Goal: Information Seeking & Learning: Learn about a topic

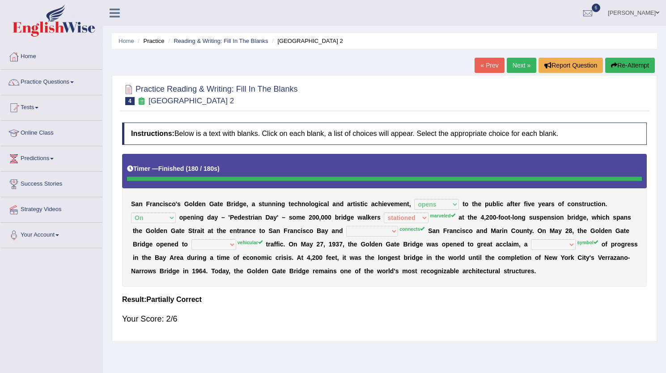
select select "opens"
select select "On"
select select "stationed"
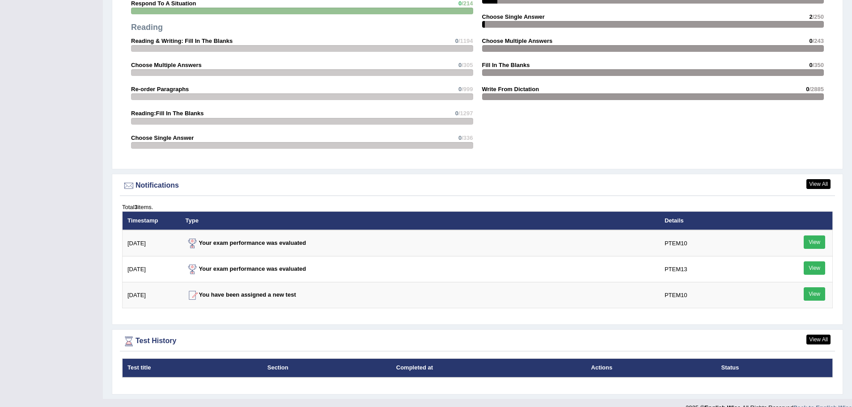
scroll to position [935, 0]
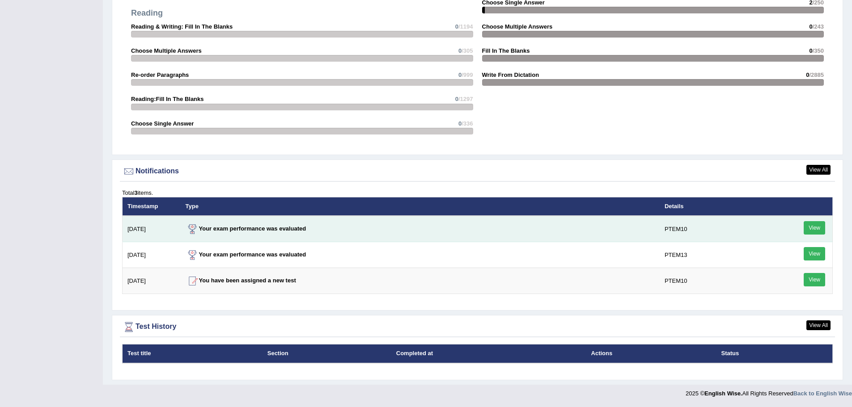
click at [808, 228] on link "View" at bounding box center [813, 227] width 21 height 13
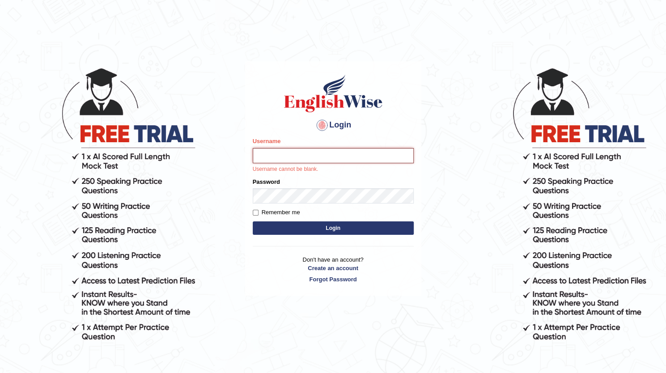
type input "dolma_mt"
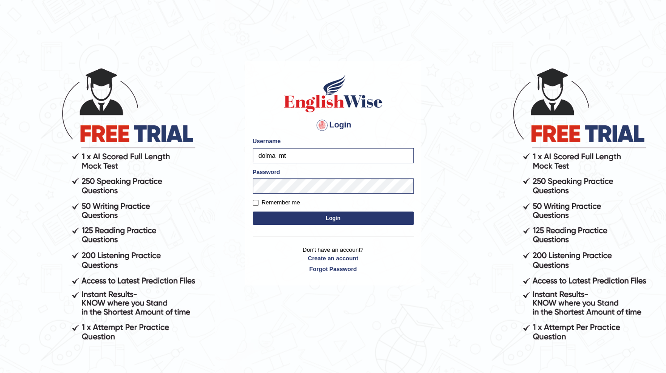
click at [350, 221] on button "Login" at bounding box center [333, 217] width 161 height 13
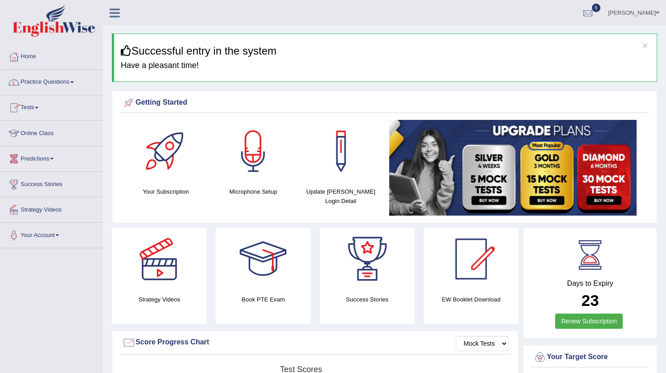
click at [32, 133] on link "Online Class" at bounding box center [51, 132] width 102 height 22
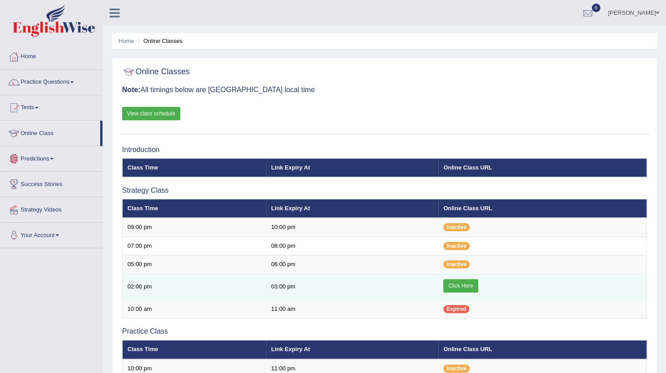
click at [459, 283] on link "Click Here" at bounding box center [460, 285] width 34 height 13
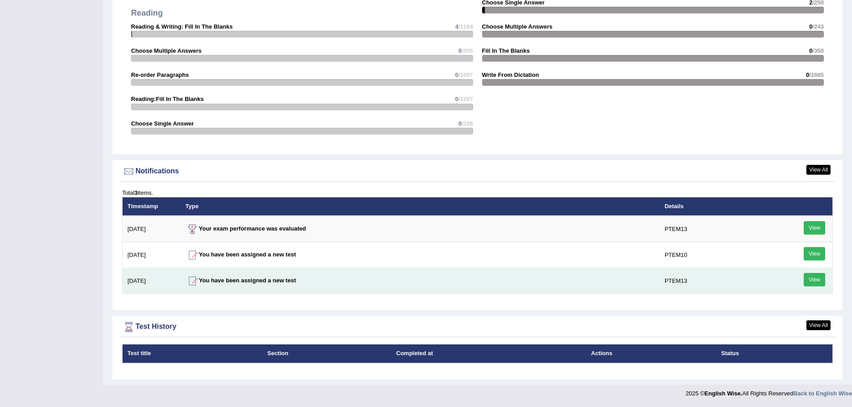
click at [817, 279] on link "View" at bounding box center [813, 279] width 21 height 13
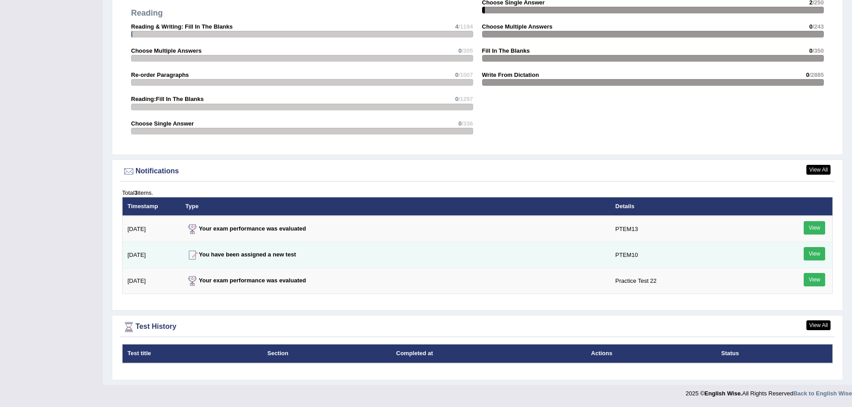
click at [818, 256] on link "View" at bounding box center [813, 253] width 21 height 13
click at [818, 253] on link "View" at bounding box center [813, 253] width 21 height 13
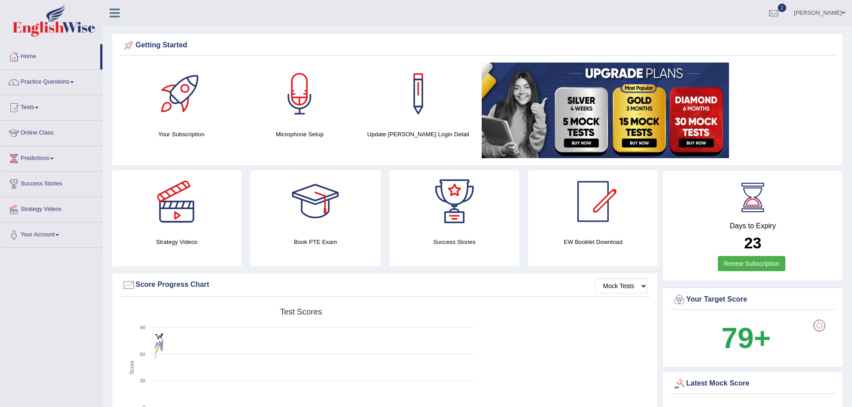
scroll to position [909, 0]
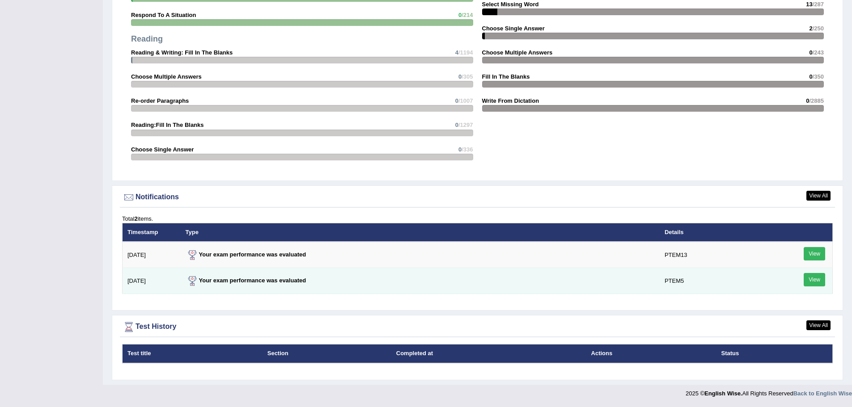
click at [811, 276] on link "View" at bounding box center [813, 279] width 21 height 13
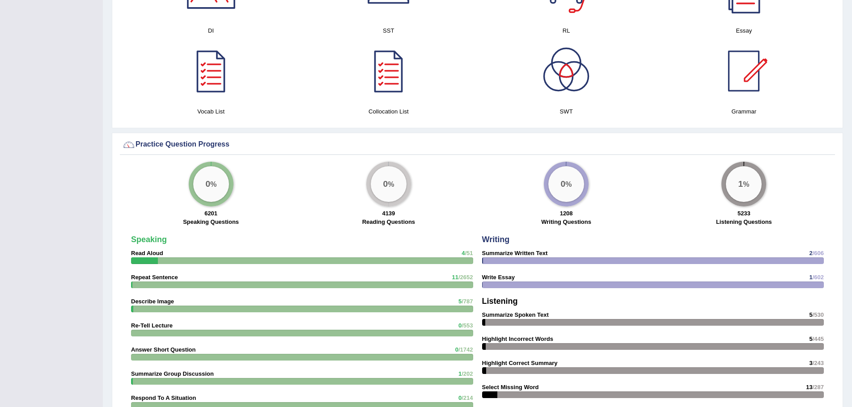
scroll to position [883, 0]
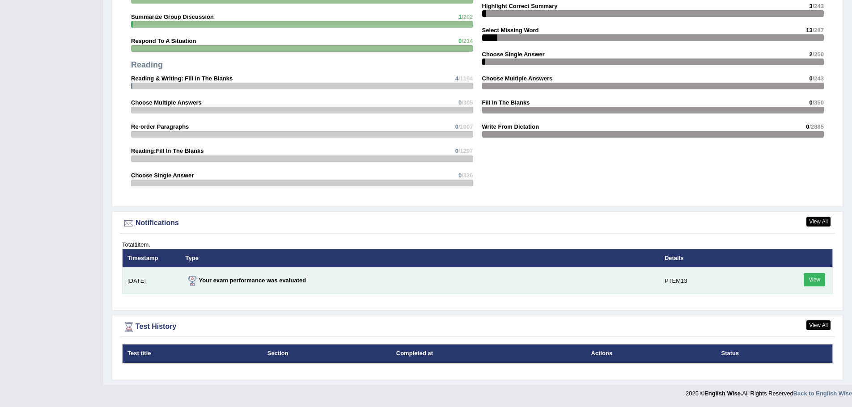
click at [228, 278] on strong "Your exam performance was evaluated" at bounding box center [246, 280] width 121 height 7
click at [135, 283] on td "9/30/21" at bounding box center [152, 281] width 58 height 26
click at [208, 279] on strong "Your exam performance was evaluated" at bounding box center [246, 280] width 121 height 7
click at [822, 285] on link "View" at bounding box center [813, 279] width 21 height 13
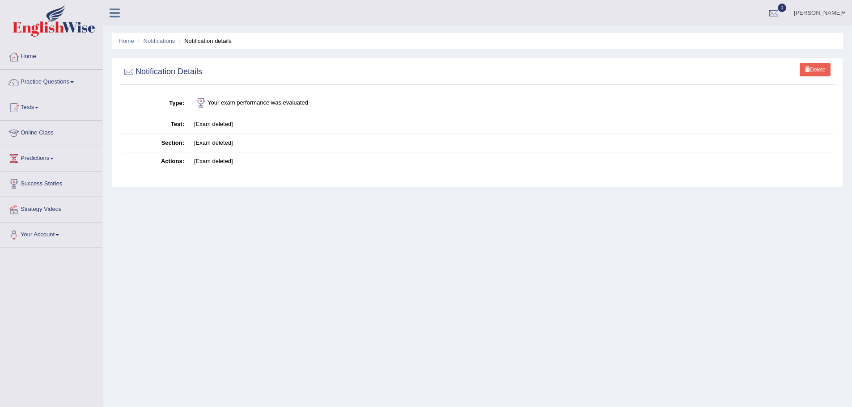
click at [122, 46] on ul "Home Notifications Notification details" at bounding box center [477, 41] width 731 height 16
click at [125, 42] on link "Home" at bounding box center [126, 41] width 16 height 7
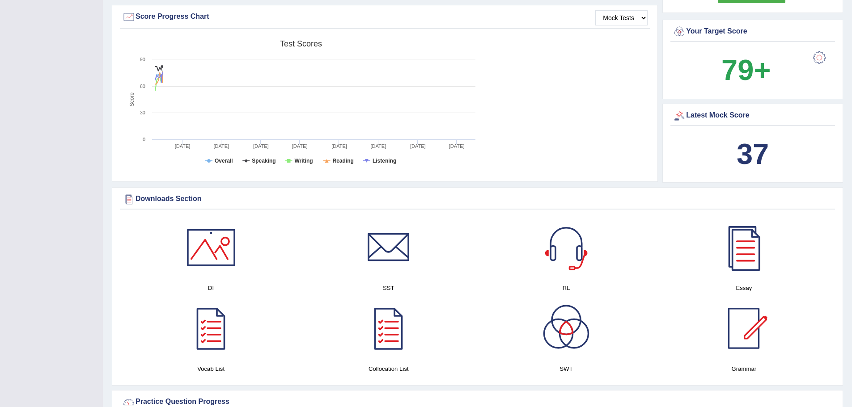
scroll to position [867, 0]
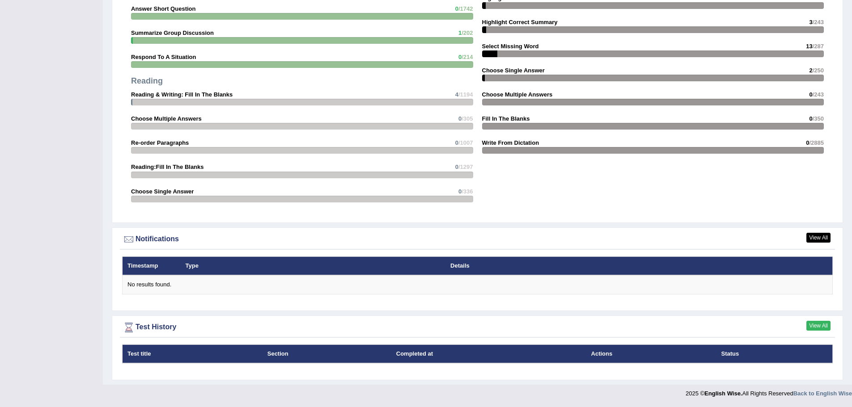
click at [826, 325] on link "View All" at bounding box center [818, 326] width 24 height 10
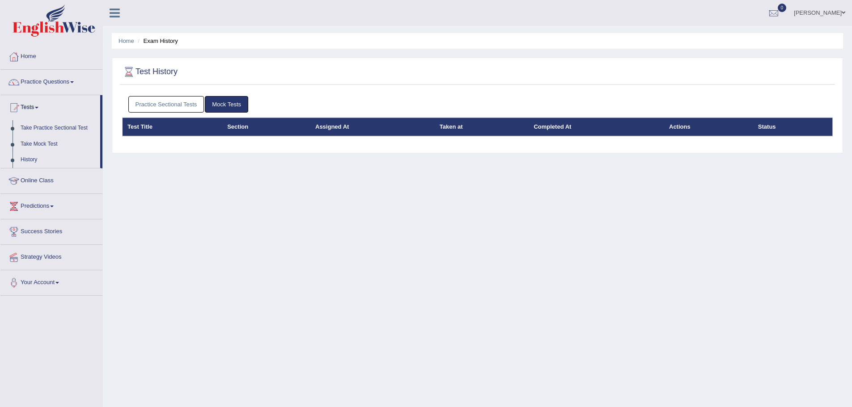
click at [216, 101] on link "Mock Tests" at bounding box center [226, 104] width 43 height 17
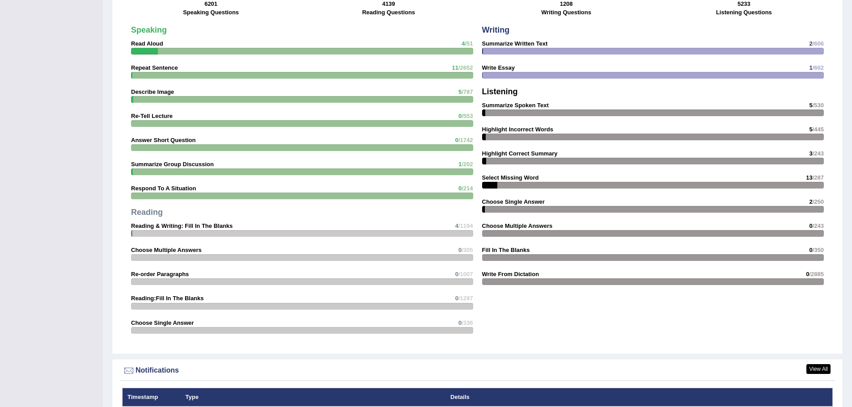
scroll to position [733, 0]
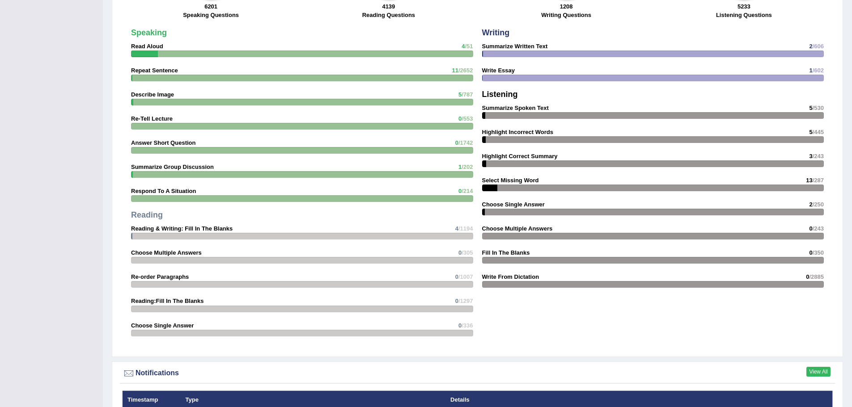
click at [819, 368] on link "View All" at bounding box center [818, 372] width 24 height 10
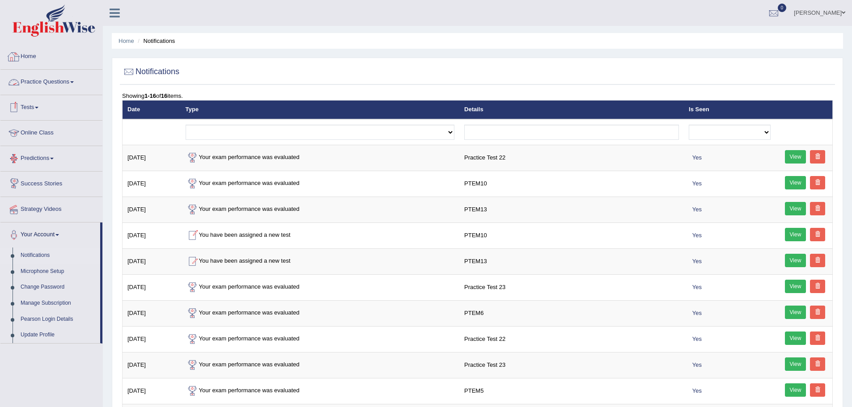
click at [29, 56] on link "Home" at bounding box center [51, 55] width 102 height 22
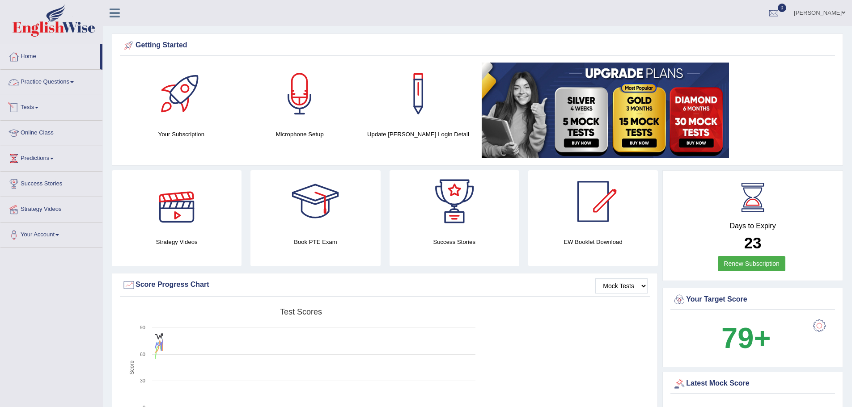
click at [50, 85] on link "Practice Questions" at bounding box center [51, 81] width 102 height 22
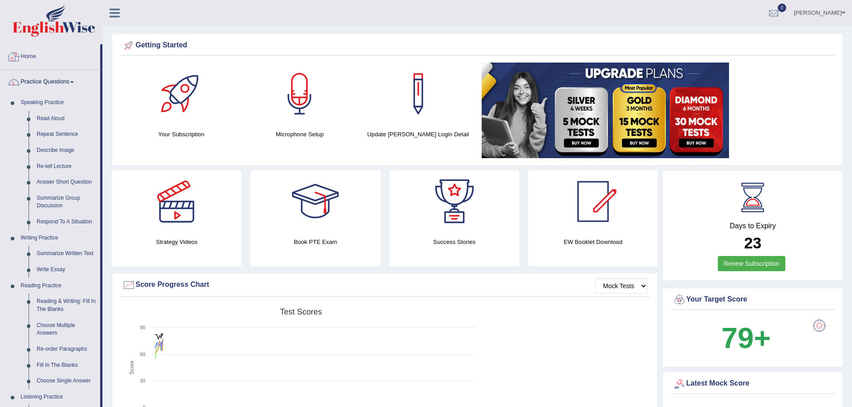
click at [26, 49] on link "Home" at bounding box center [50, 55] width 100 height 22
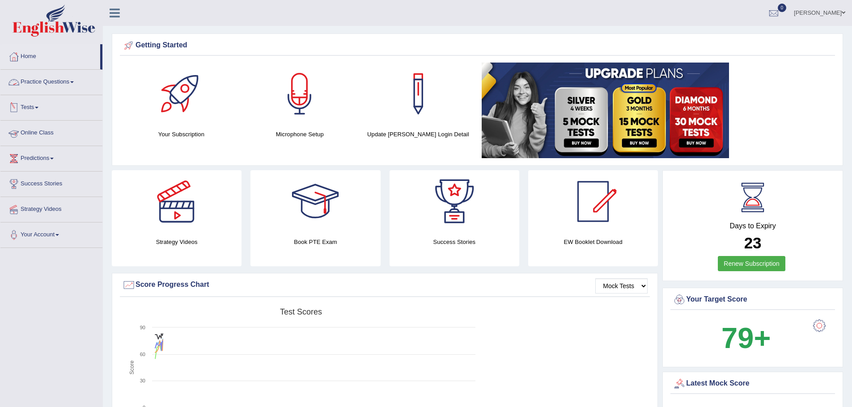
click at [44, 134] on link "Online Class" at bounding box center [51, 132] width 102 height 22
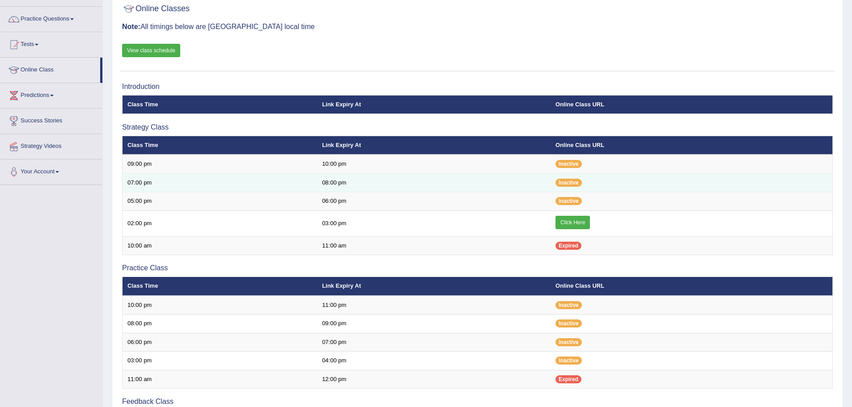
scroll to position [179, 0]
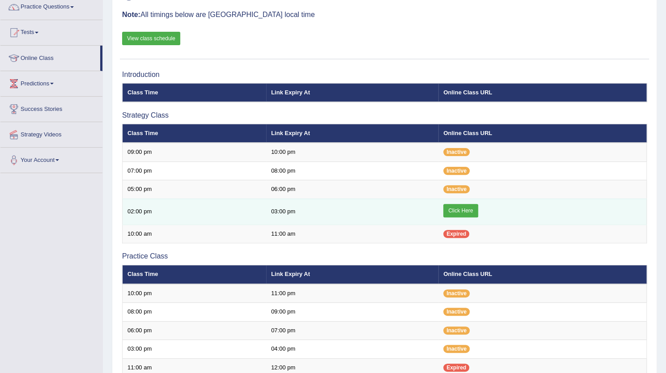
scroll to position [89, 0]
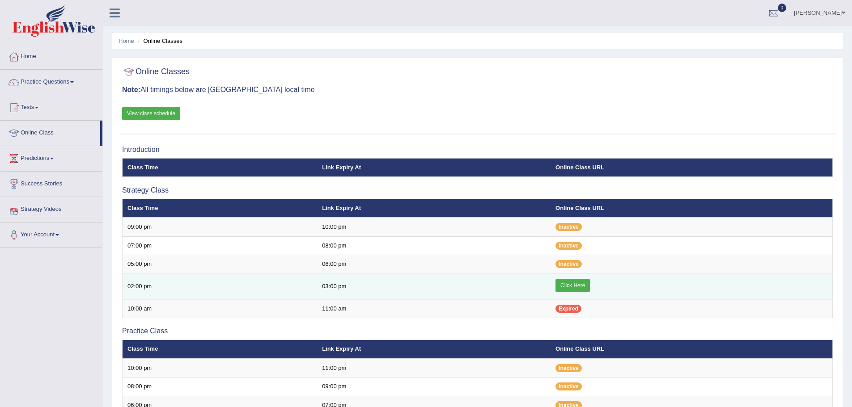
scroll to position [45, 0]
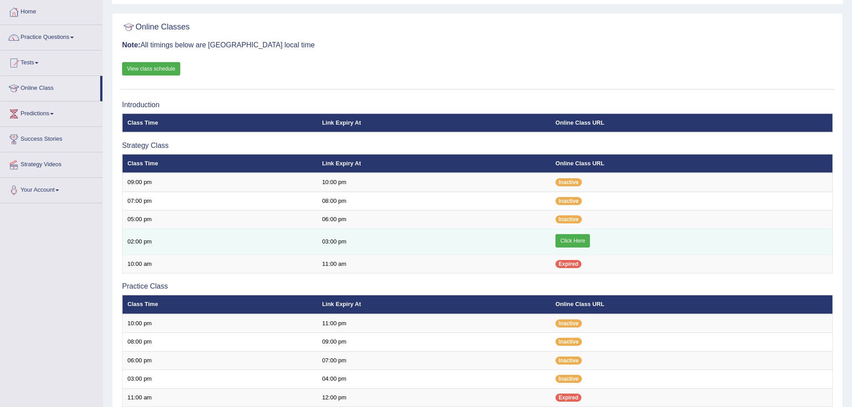
click at [581, 241] on link "Click Here" at bounding box center [572, 240] width 34 height 13
click at [568, 244] on link "Click Here" at bounding box center [572, 240] width 34 height 13
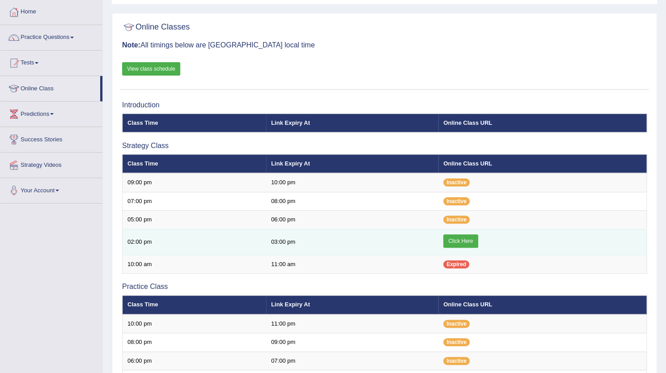
click at [452, 248] on td "Click Here" at bounding box center [542, 242] width 208 height 26
click at [461, 237] on link "Click Here" at bounding box center [460, 240] width 34 height 13
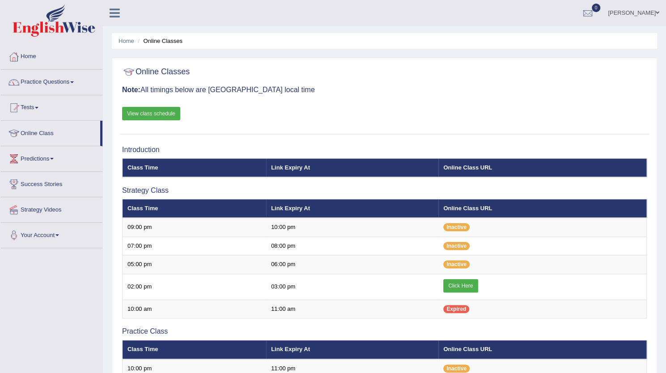
click at [145, 107] on link "View class schedule" at bounding box center [151, 113] width 58 height 13
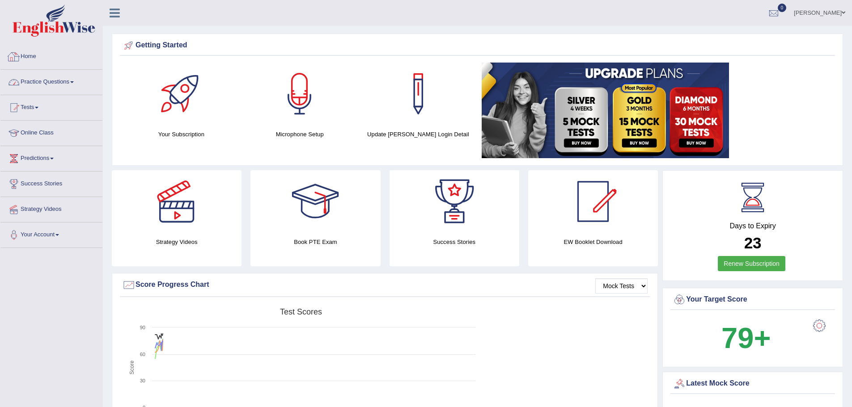
click at [68, 78] on link "Practice Questions" at bounding box center [51, 81] width 102 height 22
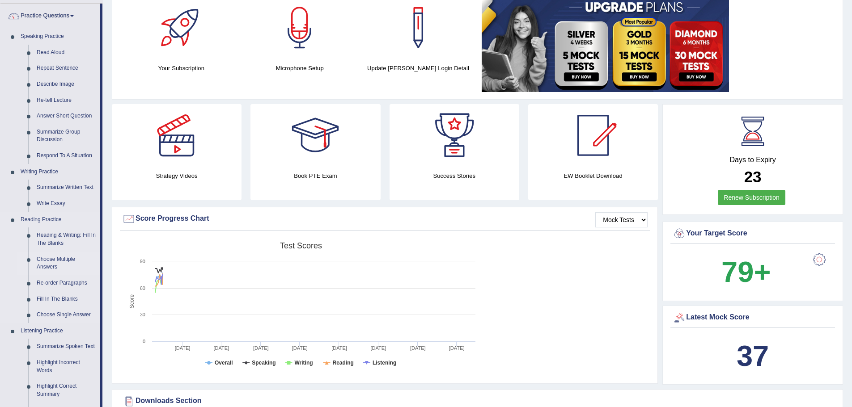
scroll to position [134, 0]
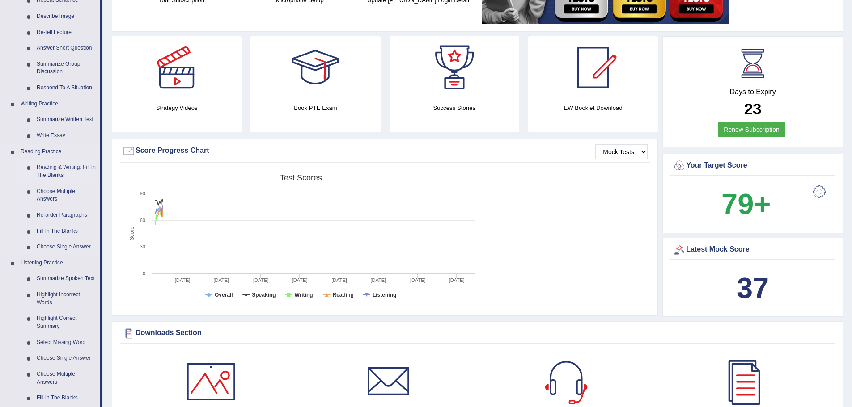
click at [59, 168] on link "Reading & Writing: Fill In The Blanks" at bounding box center [67, 172] width 68 height 24
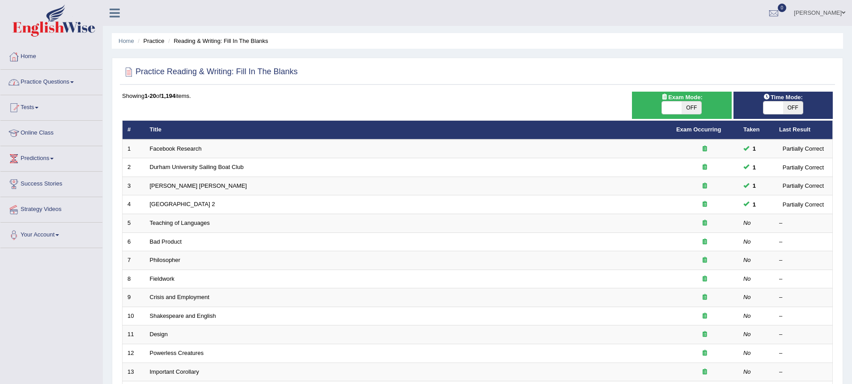
click at [72, 83] on link "Practice Questions" at bounding box center [51, 81] width 102 height 22
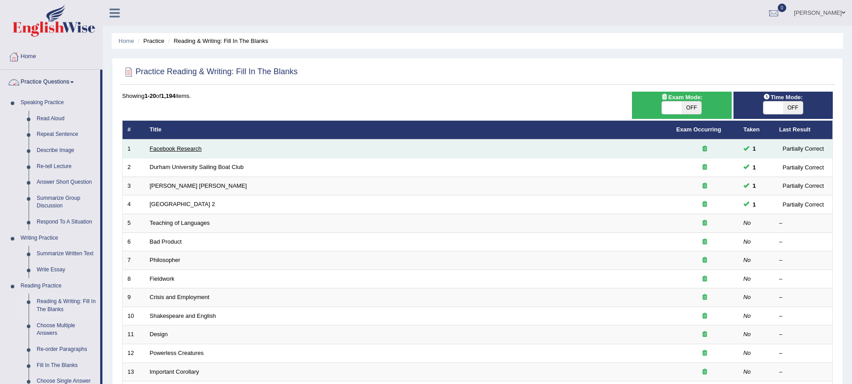
click at [184, 147] on link "Facebook Research" at bounding box center [176, 148] width 52 height 7
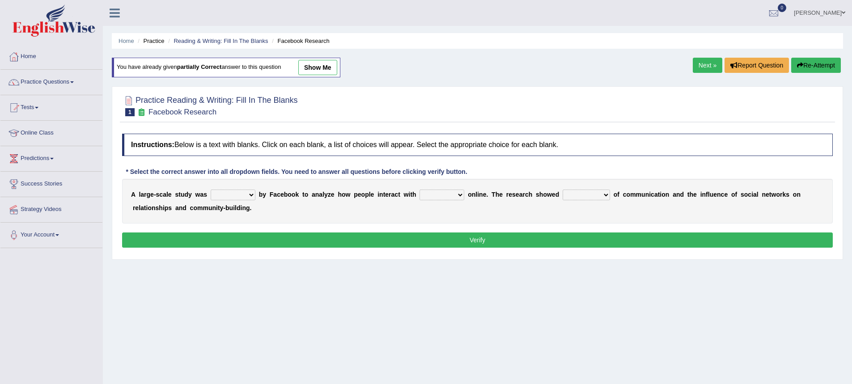
click at [254, 194] on select "surveyed had asked made" at bounding box center [233, 195] width 45 height 11
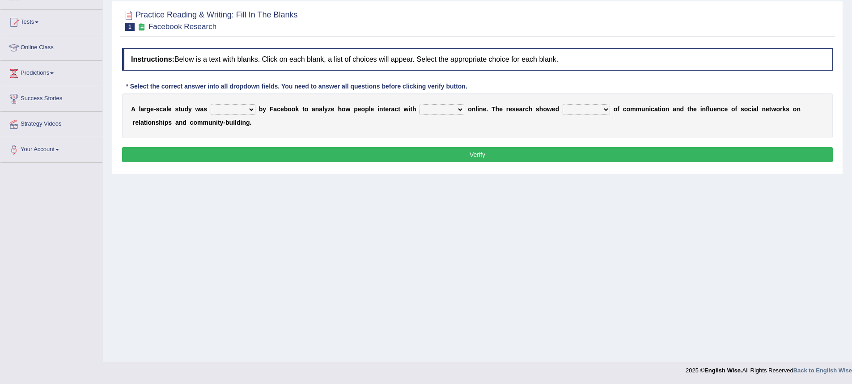
click at [249, 112] on select "surveyed had asked made" at bounding box center [233, 109] width 45 height 11
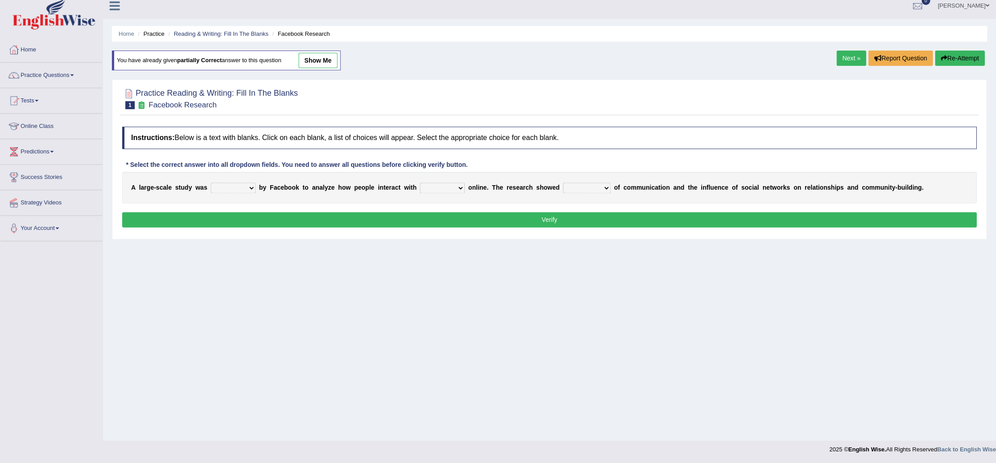
scroll to position [6, 0]
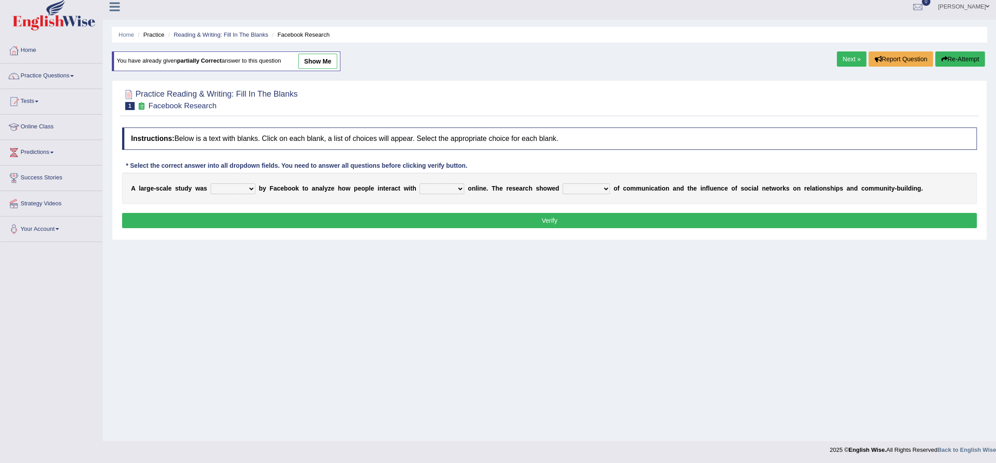
click at [251, 186] on select "surveyed had asked made" at bounding box center [233, 188] width 45 height 11
click at [229, 190] on select "surveyed had asked made" at bounding box center [233, 188] width 45 height 11
click at [240, 190] on select "surveyed had asked made" at bounding box center [233, 188] width 45 height 11
select select "made"
click at [211, 183] on select "surveyed had asked made" at bounding box center [233, 188] width 45 height 11
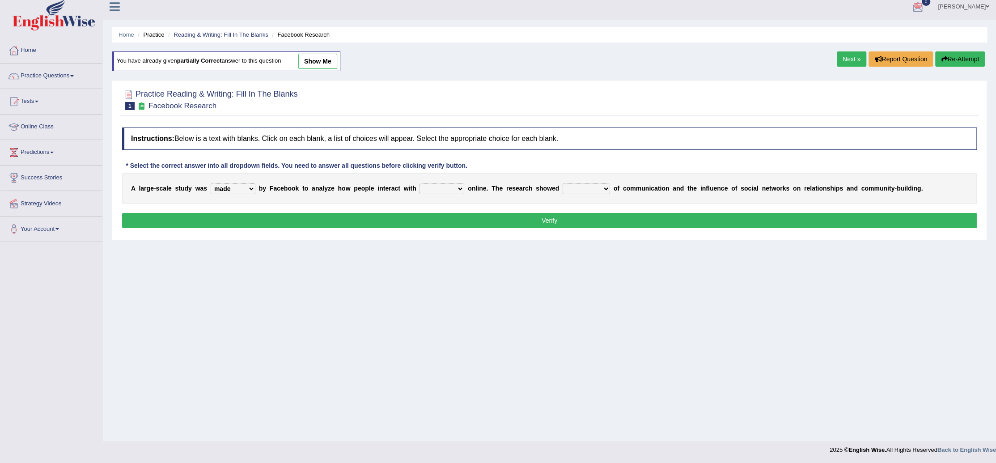
click at [250, 184] on select "surveyed had asked made" at bounding box center [233, 188] width 45 height 11
click at [437, 187] on select "together all each other another" at bounding box center [441, 188] width 45 height 11
select select "each other"
click at [419, 183] on select "together all each other another" at bounding box center [441, 188] width 45 height 11
click at [571, 179] on div "A l a r g e - s c a l e s t u d y w a s surveyed had asked made b y F a c e b o…" at bounding box center [549, 188] width 854 height 31
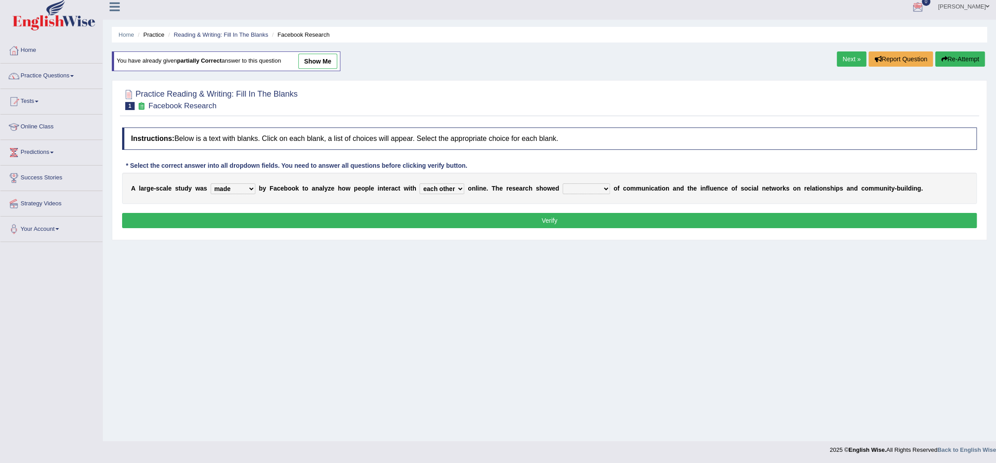
click at [575, 186] on select "advantages standards fellowships patterns" at bounding box center [585, 188] width 47 height 11
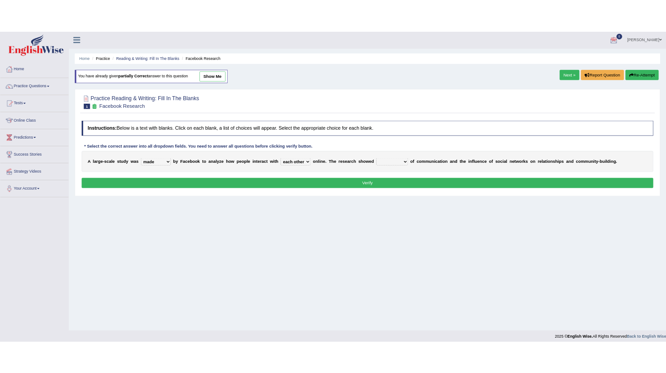
scroll to position [0, 0]
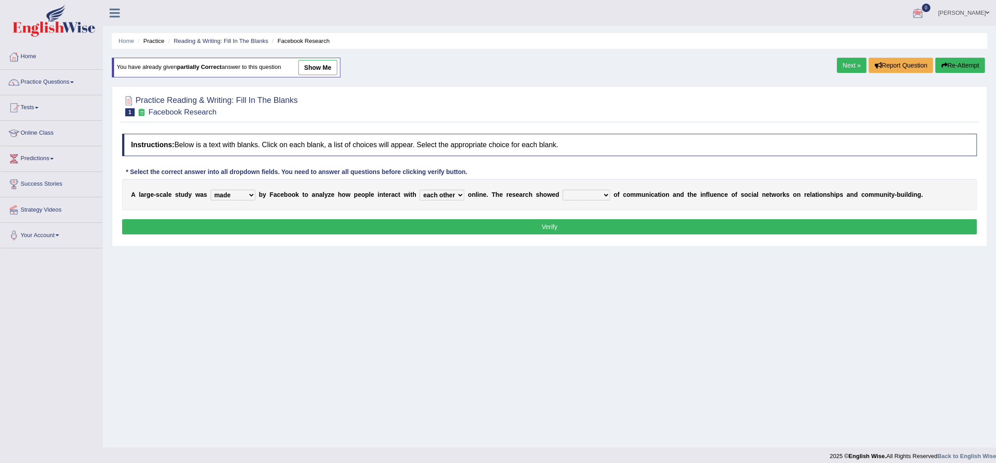
click at [571, 194] on select "advantages standards fellowships patterns" at bounding box center [585, 195] width 47 height 11
select select "patterns"
click at [562, 190] on select "advantages standards fellowships patterns" at bounding box center [585, 195] width 47 height 11
click at [605, 191] on select "advantages standards fellowships patterns" at bounding box center [585, 195] width 47 height 11
click at [690, 224] on button "Verify" at bounding box center [549, 226] width 854 height 15
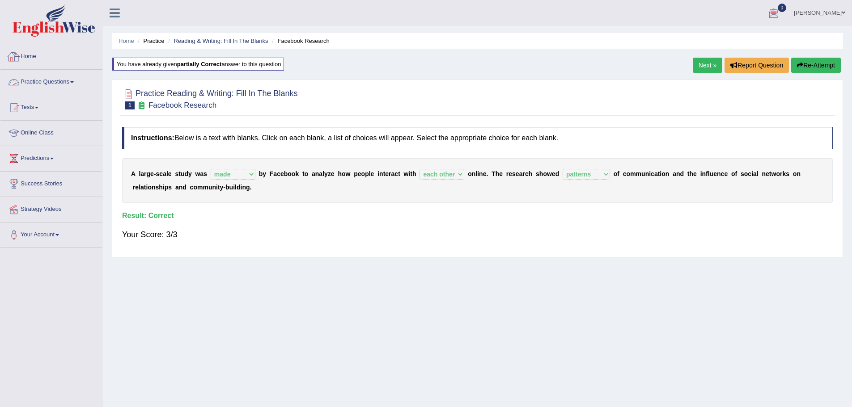
click at [57, 89] on link "Practice Questions" at bounding box center [51, 81] width 102 height 22
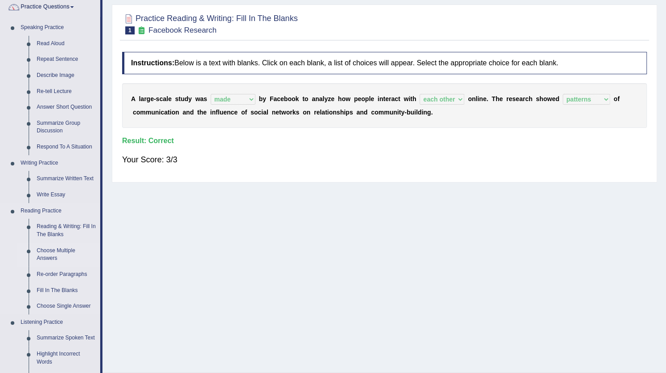
scroll to position [89, 0]
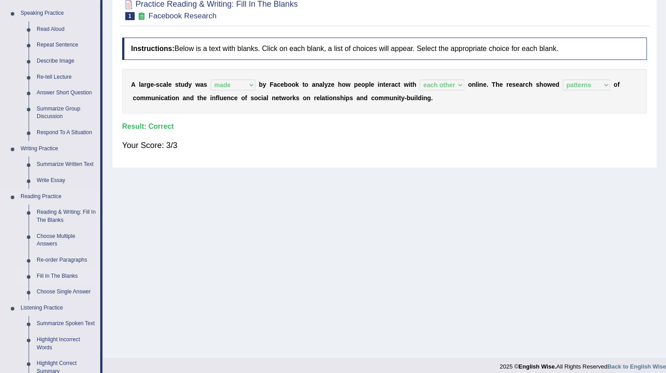
click at [60, 274] on link "Fill In The Blanks" at bounding box center [67, 276] width 68 height 16
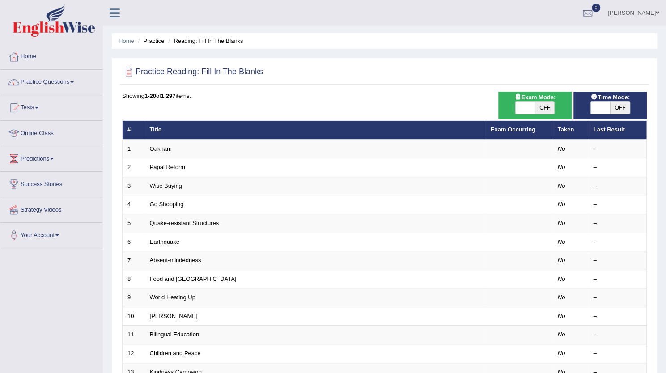
click at [160, 150] on link "Oakham" at bounding box center [161, 148] width 22 height 7
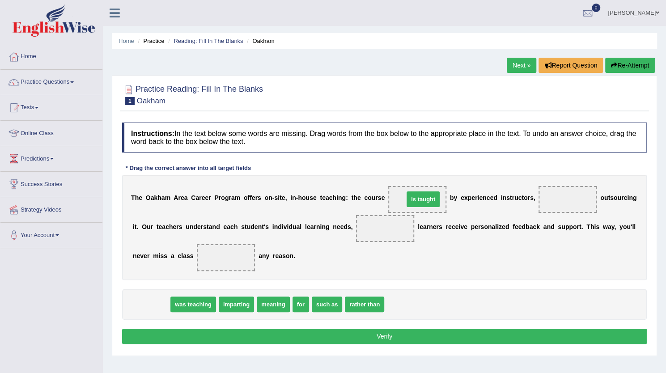
drag, startPoint x: 145, startPoint y: 305, endPoint x: 417, endPoint y: 200, distance: 291.5
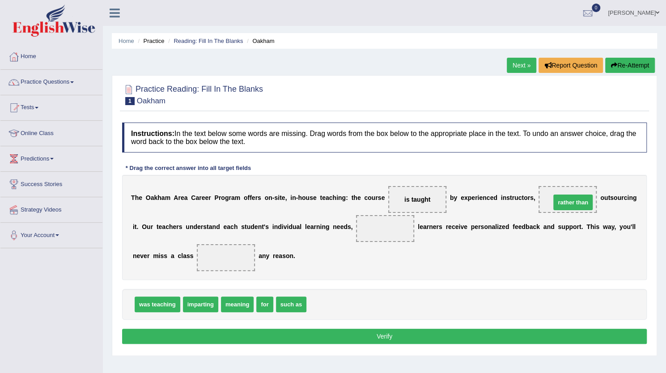
drag, startPoint x: 331, startPoint y: 305, endPoint x: 575, endPoint y: 203, distance: 264.6
drag, startPoint x: 290, startPoint y: 304, endPoint x: 378, endPoint y: 235, distance: 112.7
drag, startPoint x: 376, startPoint y: 227, endPoint x: 292, endPoint y: 300, distance: 111.5
drag, startPoint x: 196, startPoint y: 303, endPoint x: 387, endPoint y: 233, distance: 203.3
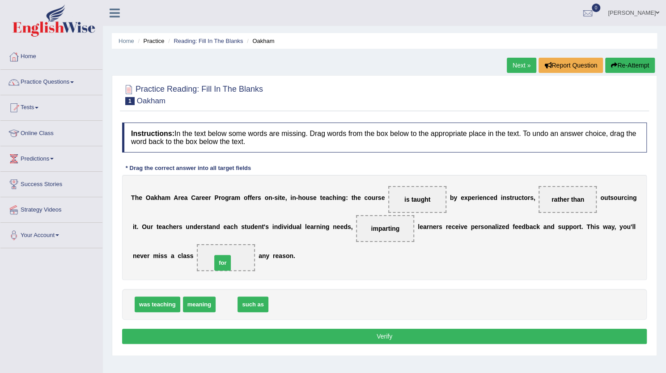
drag, startPoint x: 227, startPoint y: 302, endPoint x: 224, endPoint y: 256, distance: 46.2
click at [404, 340] on button "Verify" at bounding box center [384, 336] width 524 height 15
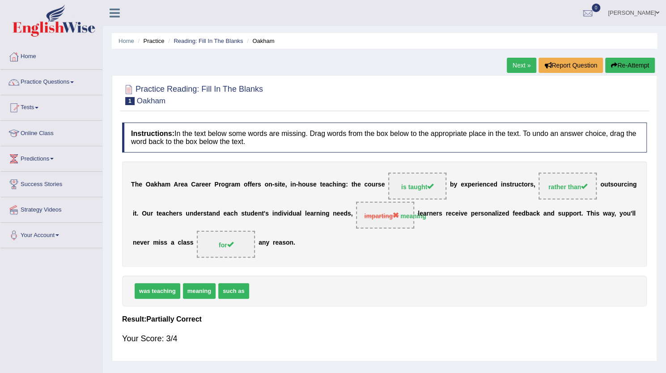
click at [510, 66] on link "Next »" at bounding box center [522, 65] width 30 height 15
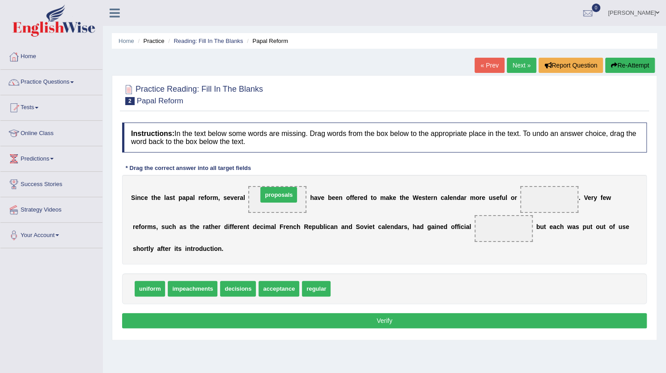
drag, startPoint x: 343, startPoint y: 287, endPoint x: 272, endPoint y: 195, distance: 115.9
drag, startPoint x: 240, startPoint y: 288, endPoint x: 503, endPoint y: 240, distance: 268.3
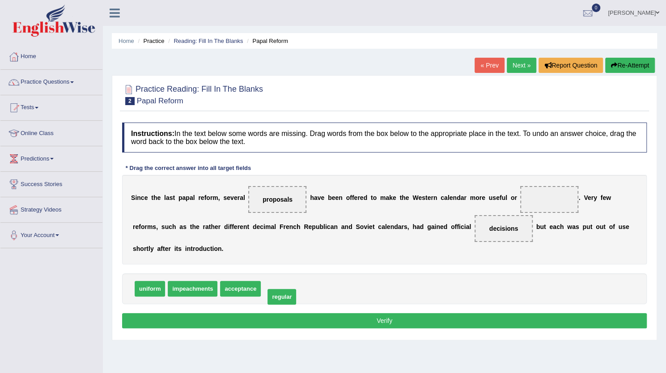
drag, startPoint x: 280, startPoint y: 287, endPoint x: 285, endPoint y: 293, distance: 7.6
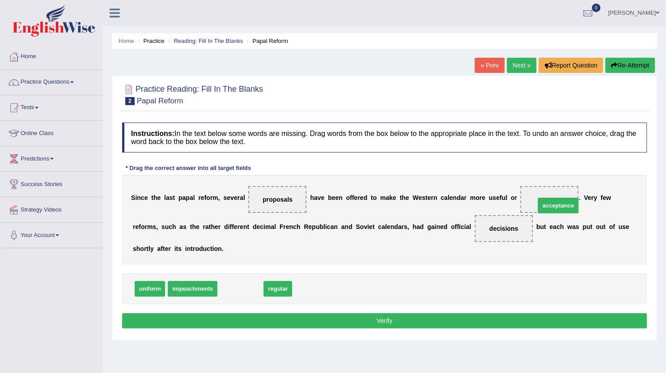
drag, startPoint x: 228, startPoint y: 290, endPoint x: 545, endPoint y: 207, distance: 328.2
click at [380, 323] on button "Verify" at bounding box center [384, 320] width 524 height 15
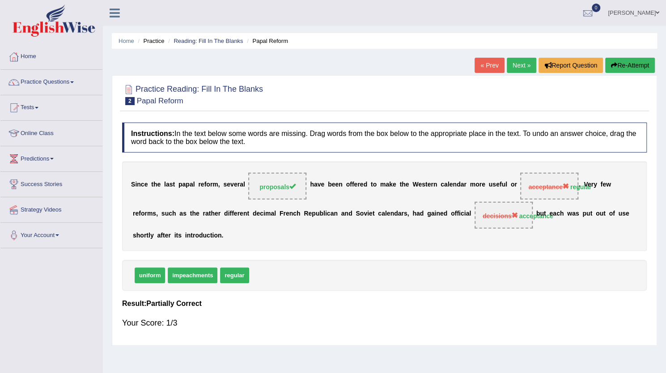
click at [64, 81] on link "Practice Questions" at bounding box center [51, 81] width 102 height 22
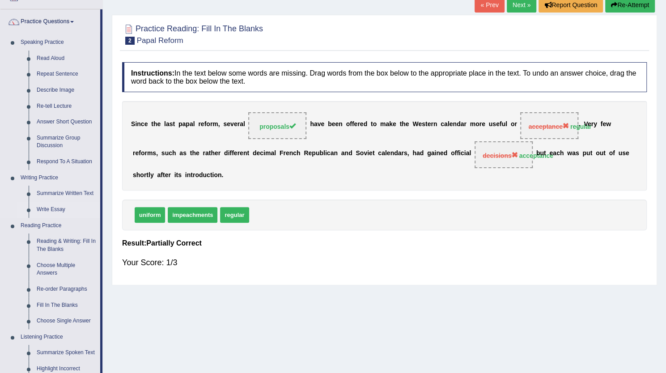
scroll to position [89, 0]
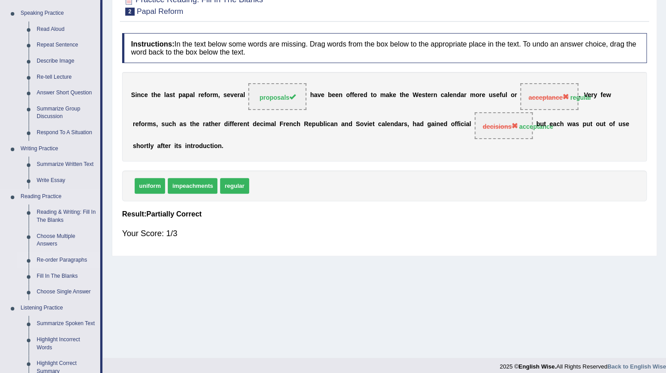
click at [59, 259] on link "Re-order Paragraphs" at bounding box center [67, 260] width 68 height 16
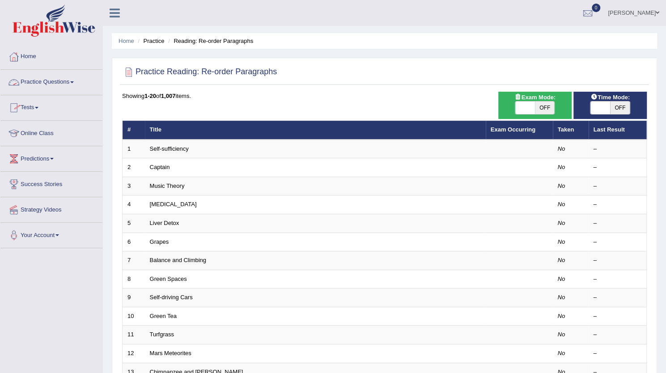
click at [63, 79] on link "Practice Questions" at bounding box center [51, 81] width 102 height 22
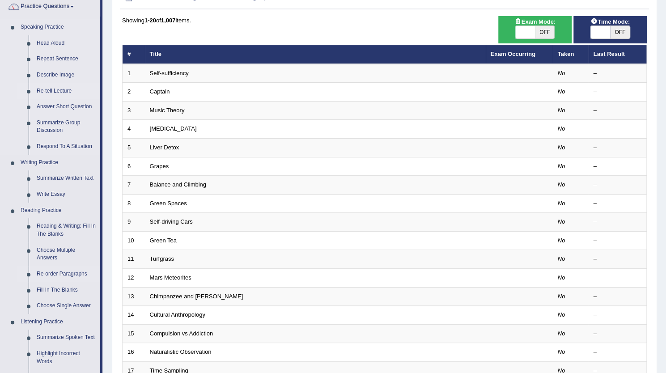
scroll to position [89, 0]
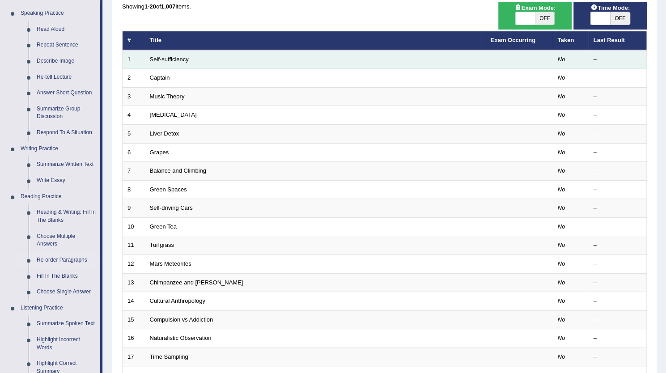
click at [178, 56] on link "Self-sufficiency" at bounding box center [169, 59] width 39 height 7
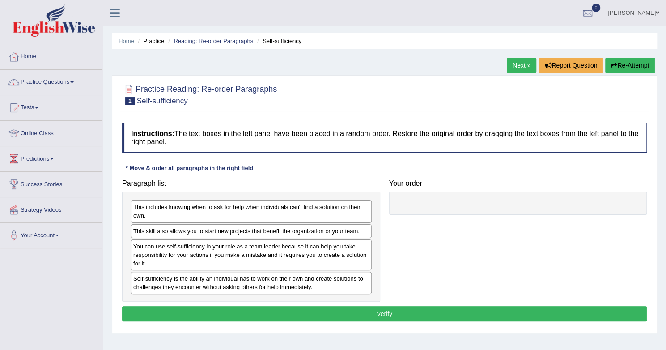
click at [516, 64] on link "Next »" at bounding box center [522, 65] width 30 height 15
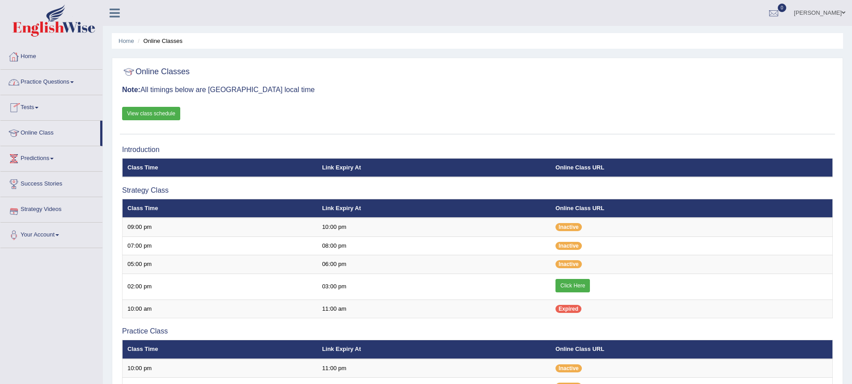
click at [43, 80] on link "Practice Questions" at bounding box center [51, 81] width 102 height 22
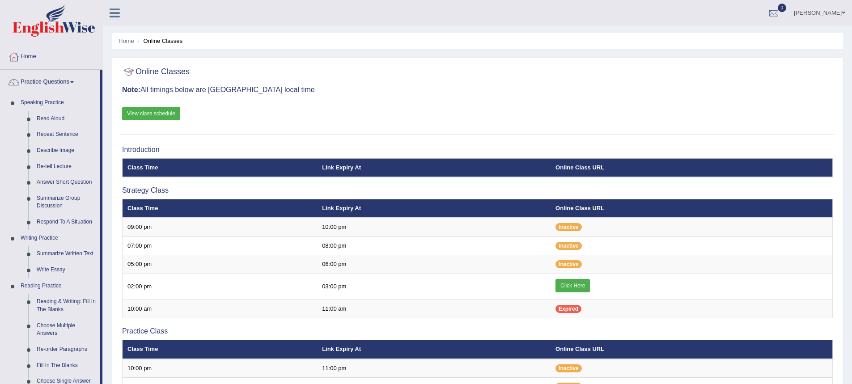
click at [38, 56] on link "Home" at bounding box center [51, 55] width 102 height 22
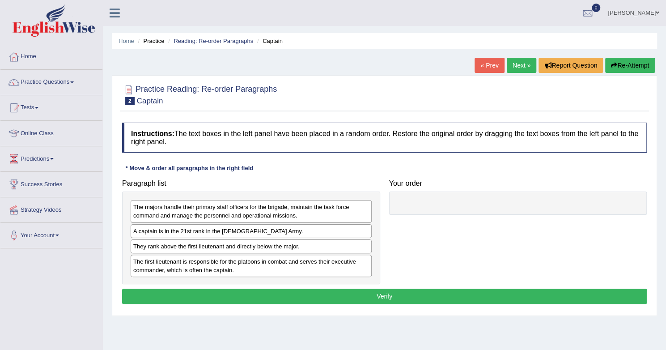
click at [516, 64] on link "Next »" at bounding box center [522, 65] width 30 height 15
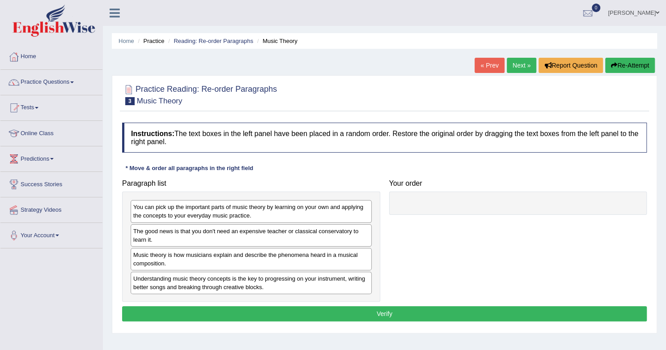
click at [516, 64] on link "Next »" at bounding box center [522, 65] width 30 height 15
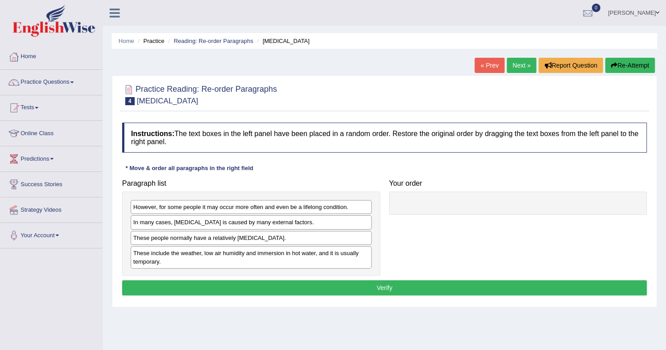
click at [143, 223] on div "In many cases, dry skin is caused by many external factors." at bounding box center [251, 222] width 241 height 14
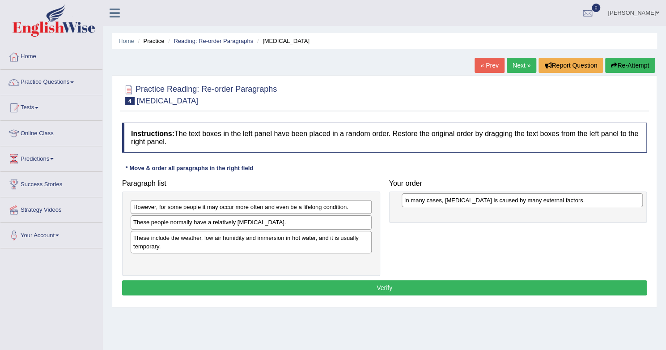
drag, startPoint x: 153, startPoint y: 219, endPoint x: 424, endPoint y: 198, distance: 271.8
click at [424, 198] on div "In many cases, dry skin is caused by many external factors." at bounding box center [522, 199] width 241 height 13
drag, startPoint x: 510, startPoint y: 204, endPoint x: 500, endPoint y: 198, distance: 11.7
click at [500, 198] on div "In many cases, dry skin is caused by many external factors." at bounding box center [509, 200] width 237 height 13
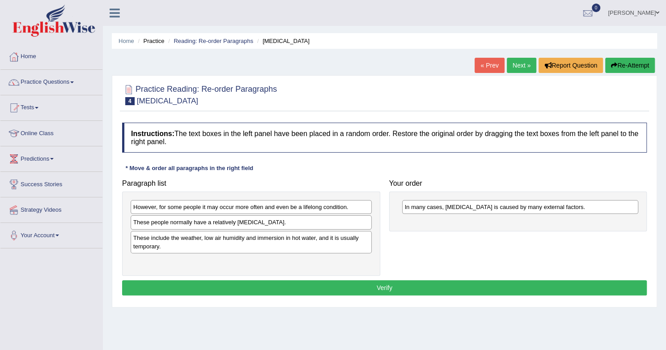
click at [494, 245] on div "Paragraph list However, for some people it may occur more often and even be a l…" at bounding box center [384, 225] width 533 height 101
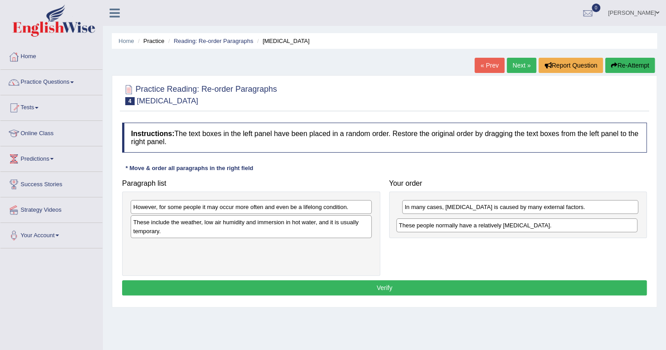
drag, startPoint x: 177, startPoint y: 224, endPoint x: 443, endPoint y: 227, distance: 265.6
click at [443, 227] on div "These people normally have a relatively sensitive skin." at bounding box center [516, 224] width 241 height 13
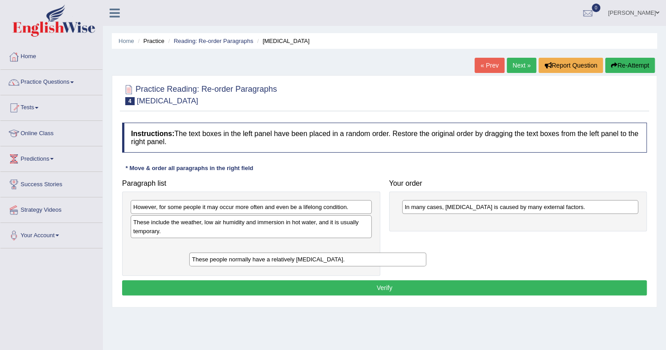
drag, startPoint x: 391, startPoint y: 232, endPoint x: 185, endPoint y: 252, distance: 207.1
click at [189, 252] on div "These people normally have a relatively sensitive skin." at bounding box center [307, 258] width 237 height 13
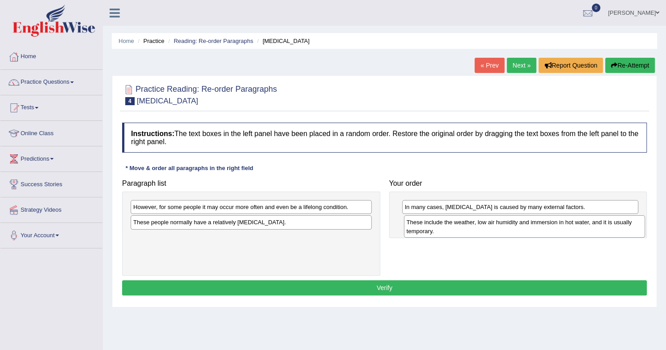
drag, startPoint x: 185, startPoint y: 228, endPoint x: 458, endPoint y: 229, distance: 273.2
click at [458, 229] on div "These include the weather, low air humidity and immersion in hot water, and it …" at bounding box center [524, 226] width 241 height 22
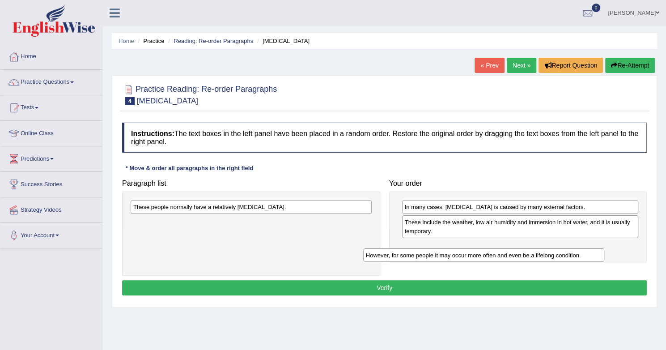
drag, startPoint x: 202, startPoint y: 211, endPoint x: 440, endPoint y: 250, distance: 241.5
click at [440, 250] on div "However, for some people it may occur more often and even be a lifelong conditi…" at bounding box center [483, 254] width 241 height 13
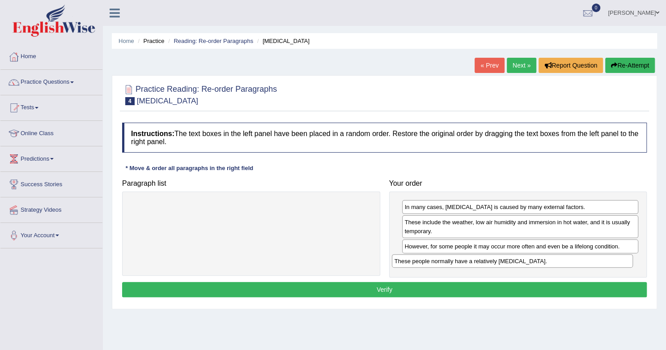
drag, startPoint x: 232, startPoint y: 210, endPoint x: 493, endPoint y: 264, distance: 266.7
click at [493, 264] on div "These people normally have a relatively sensitive skin." at bounding box center [512, 260] width 241 height 13
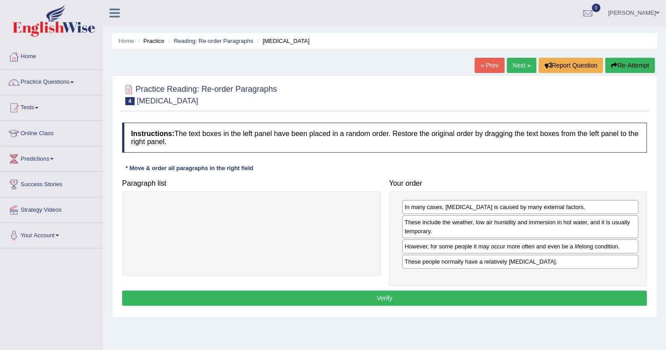
click at [393, 299] on button "Verify" at bounding box center [384, 297] width 524 height 15
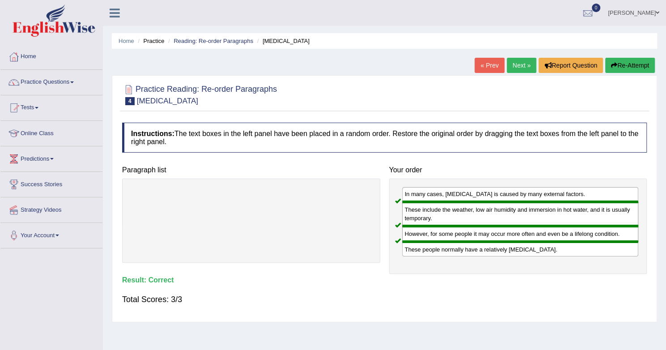
click at [525, 64] on link "Next »" at bounding box center [522, 65] width 30 height 15
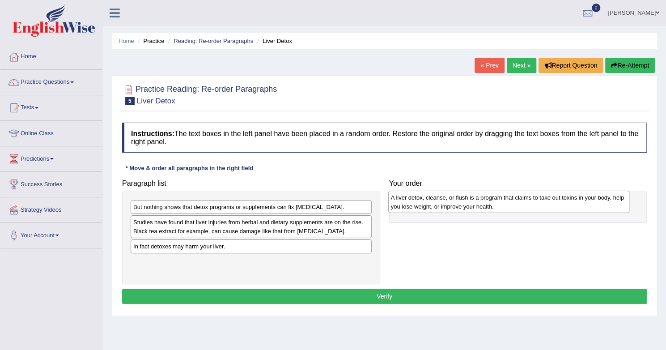
drag, startPoint x: 326, startPoint y: 229, endPoint x: 584, endPoint y: 205, distance: 258.7
click at [584, 205] on div "A liver detox, cleanse, or flush is a program that claims to take out toxins in…" at bounding box center [508, 201] width 241 height 22
drag, startPoint x: 584, startPoint y: 212, endPoint x: 550, endPoint y: 200, distance: 36.1
click at [550, 200] on div "A liver detox, cleanse, or flush is a program that claims to take out toxins in…" at bounding box center [475, 201] width 237 height 22
click at [550, 200] on div "A liver detox, cleanse, or flush is a program that claims to take out toxins in…" at bounding box center [487, 199] width 237 height 22
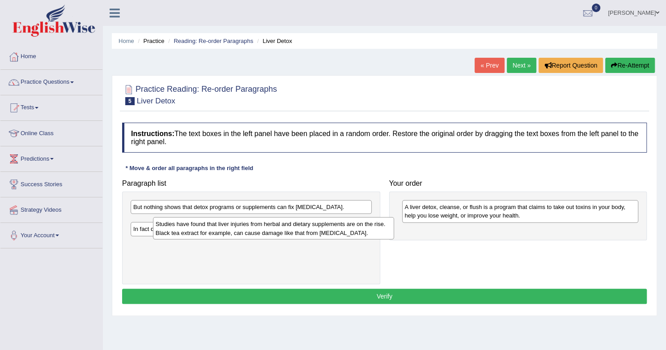
drag, startPoint x: 182, startPoint y: 232, endPoint x: 200, endPoint y: 233, distance: 17.5
click at [200, 233] on div "Studies have found that liver injuries from herbal and dietary supplements are …" at bounding box center [273, 228] width 241 height 22
drag, startPoint x: 205, startPoint y: 237, endPoint x: 377, endPoint y: 243, distance: 172.3
click at [377, 243] on div "But nothing shows that detox programs or supplements can fix liver damage. Stud…" at bounding box center [251, 237] width 258 height 93
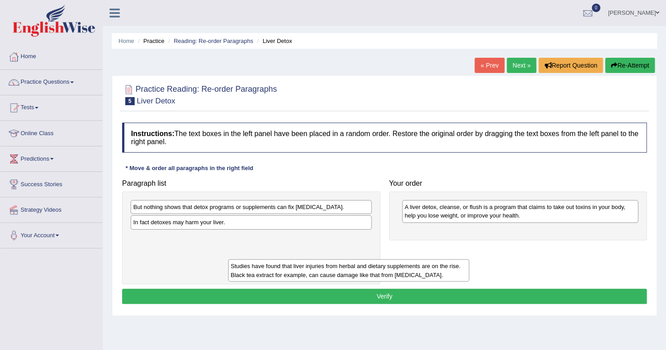
drag, startPoint x: 235, startPoint y: 230, endPoint x: 290, endPoint y: 270, distance: 67.3
click at [295, 275] on div "Studies have found that liver injuries from herbal and dietary supplements are …" at bounding box center [348, 270] width 241 height 22
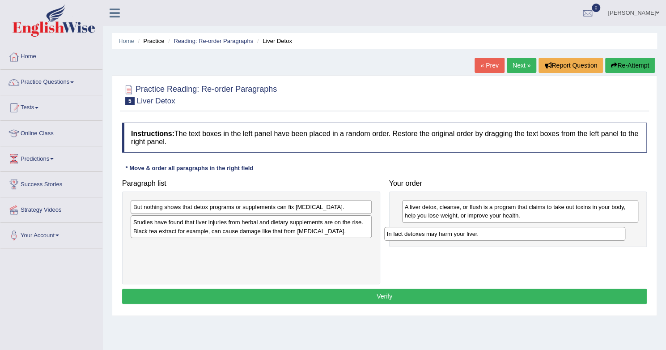
drag, startPoint x: 280, startPoint y: 223, endPoint x: 537, endPoint y: 235, distance: 256.9
click at [537, 235] on div "In fact detoxes may harm your liver." at bounding box center [504, 233] width 241 height 13
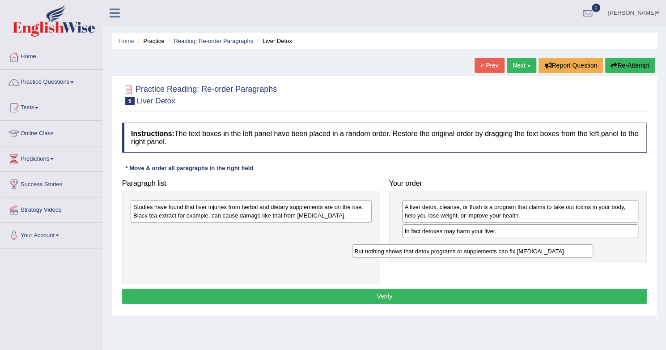
drag, startPoint x: 279, startPoint y: 207, endPoint x: 503, endPoint y: 252, distance: 229.0
click at [503, 252] on div "But nothing shows that detox programs or supplements can fix liver damage." at bounding box center [472, 250] width 241 height 13
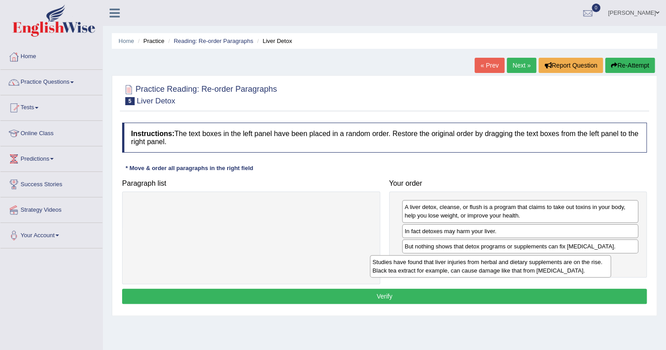
drag, startPoint x: 296, startPoint y: 217, endPoint x: 535, endPoint y: 272, distance: 245.5
click at [535, 272] on div "Studies have found that liver injuries from herbal and dietary supplements are …" at bounding box center [490, 266] width 241 height 22
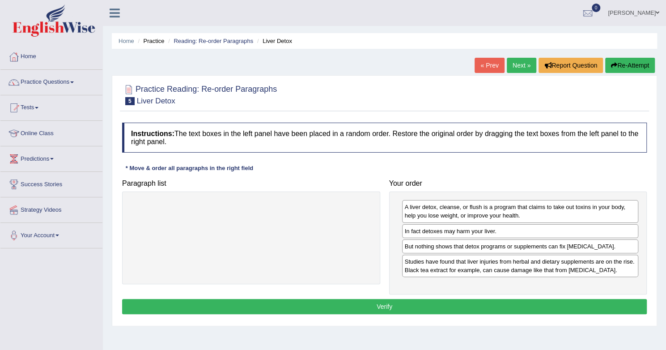
click at [381, 304] on button "Verify" at bounding box center [384, 306] width 524 height 15
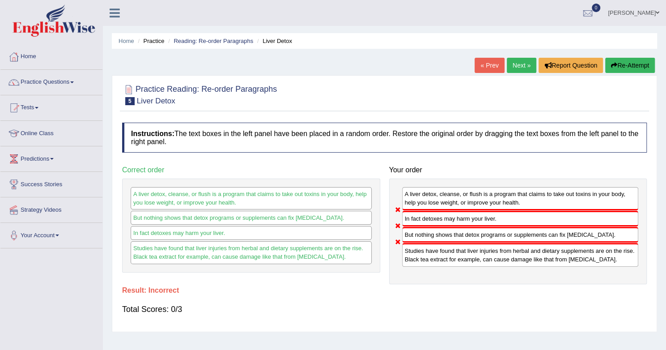
click at [520, 65] on link "Next »" at bounding box center [522, 65] width 30 height 15
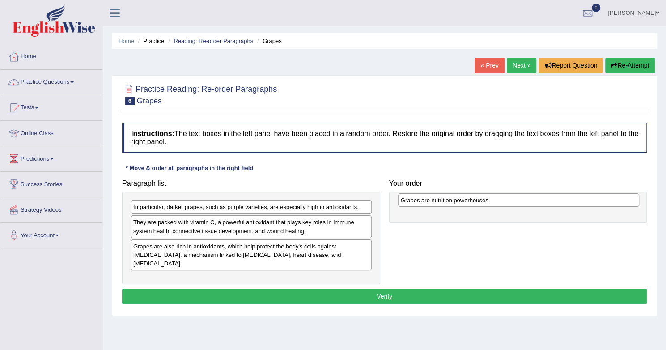
drag, startPoint x: 210, startPoint y: 210, endPoint x: 478, endPoint y: 203, distance: 267.5
click at [478, 203] on div "Grapes are nutrition powerhouses." at bounding box center [518, 199] width 241 height 13
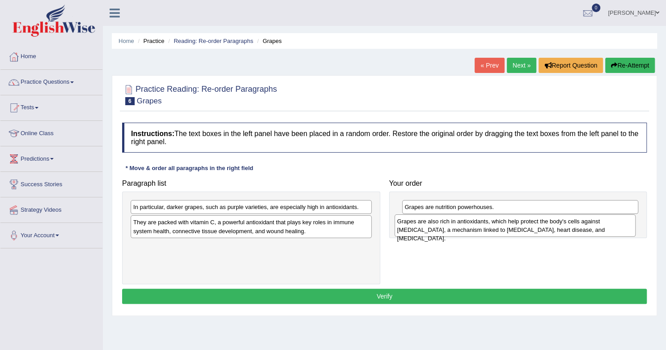
drag, startPoint x: 183, startPoint y: 256, endPoint x: 447, endPoint y: 232, distance: 264.9
click at [447, 232] on div "Grapes are also rich in antioxidants, which help protect the body's cells again…" at bounding box center [514, 225] width 241 height 22
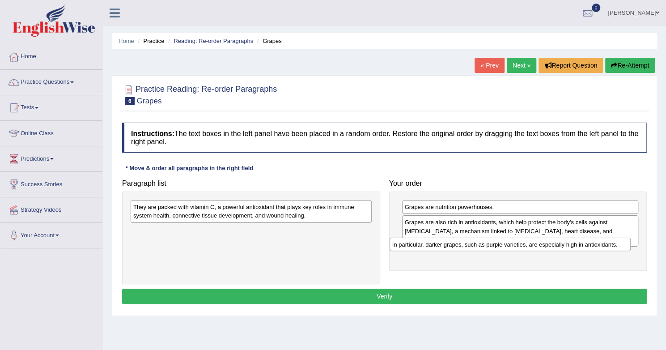
drag, startPoint x: 199, startPoint y: 209, endPoint x: 458, endPoint y: 246, distance: 261.6
click at [458, 246] on div "In particular, darker grapes, such as purple varieties, are especially high in …" at bounding box center [509, 243] width 241 height 13
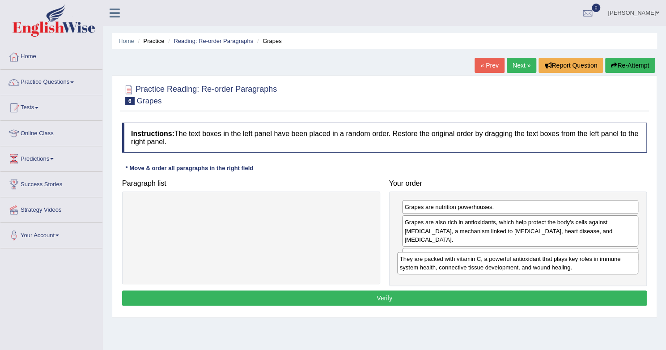
drag, startPoint x: 271, startPoint y: 211, endPoint x: 537, endPoint y: 263, distance: 271.5
click at [537, 263] on div "They are packed with vitamin C, a powerful antioxidant that plays key roles in …" at bounding box center [517, 263] width 241 height 22
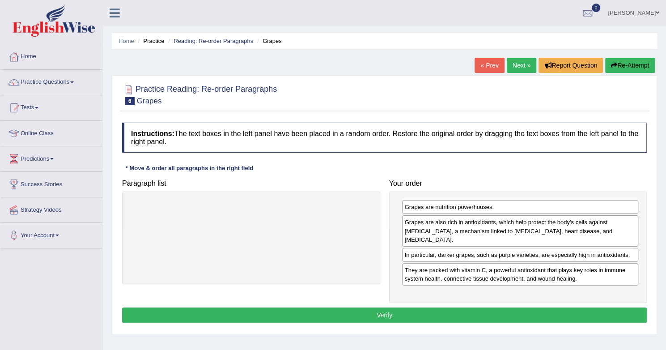
click at [424, 307] on button "Verify" at bounding box center [384, 314] width 524 height 15
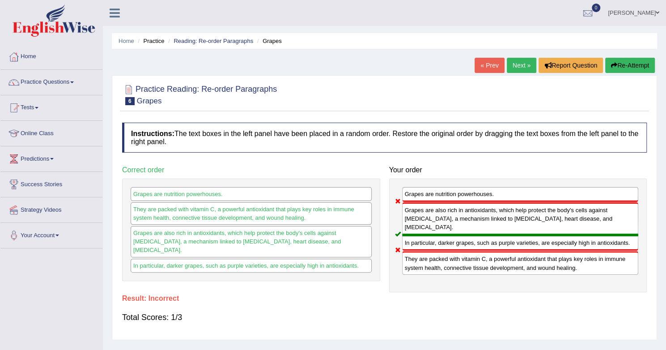
click at [520, 65] on link "Next »" at bounding box center [522, 65] width 30 height 15
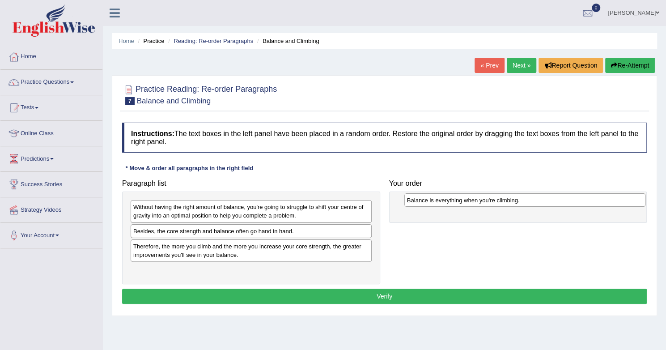
drag, startPoint x: 212, startPoint y: 229, endPoint x: 486, endPoint y: 199, distance: 275.3
click at [486, 199] on div "Balance is everything when you're climbing." at bounding box center [524, 199] width 241 height 13
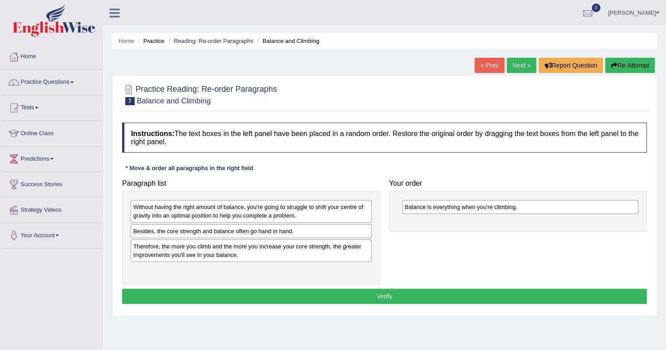
click at [179, 213] on div "Without having the right amount of balance, you're going to struggle to shift y…" at bounding box center [251, 211] width 241 height 22
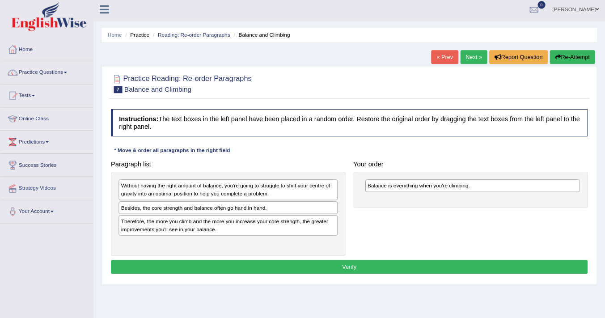
scroll to position [2, 0]
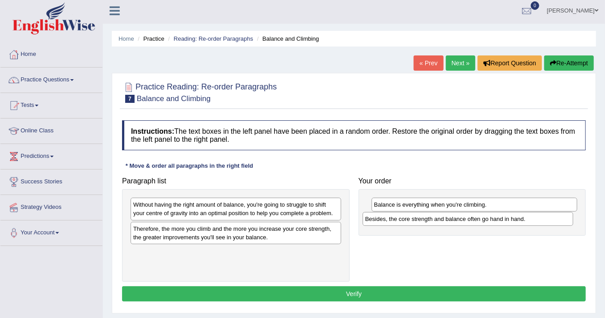
drag, startPoint x: 225, startPoint y: 231, endPoint x: 457, endPoint y: 222, distance: 232.2
click at [457, 222] on div "Besides, the core strength and balance often go hand in hand." at bounding box center [468, 218] width 211 height 13
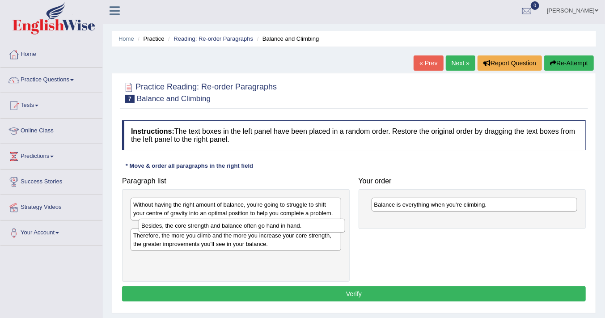
drag, startPoint x: 435, startPoint y: 223, endPoint x: 202, endPoint y: 229, distance: 232.6
click at [202, 229] on div "Besides, the core strength and balance often go hand in hand." at bounding box center [242, 225] width 207 height 13
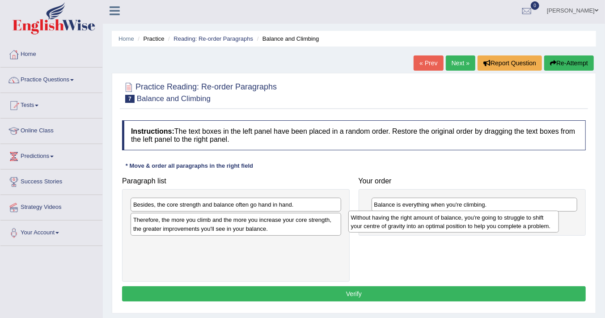
drag, startPoint x: 221, startPoint y: 212, endPoint x: 423, endPoint y: 222, distance: 201.9
click at [423, 222] on div "Without having the right amount of balance, you're going to struggle to shift y…" at bounding box center [453, 222] width 211 height 22
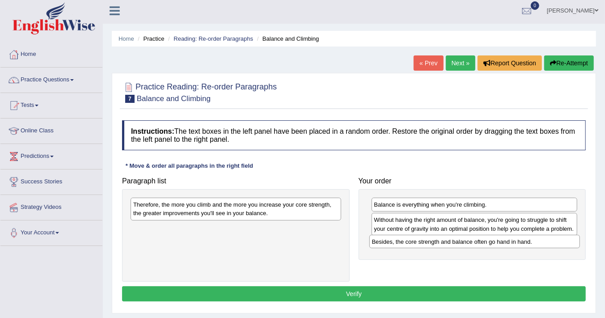
drag, startPoint x: 235, startPoint y: 208, endPoint x: 474, endPoint y: 245, distance: 241.7
click at [474, 245] on div "Besides, the core strength and balance often go hand in hand." at bounding box center [474, 241] width 211 height 13
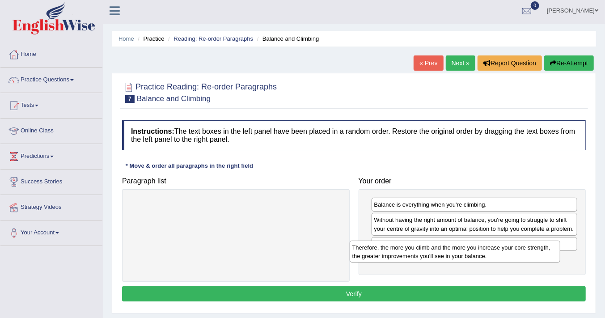
drag, startPoint x: 218, startPoint y: 209, endPoint x: 437, endPoint y: 252, distance: 223.3
click at [437, 252] on div "Therefore, the more you climb and the more you increase your core strength, the…" at bounding box center [455, 252] width 211 height 22
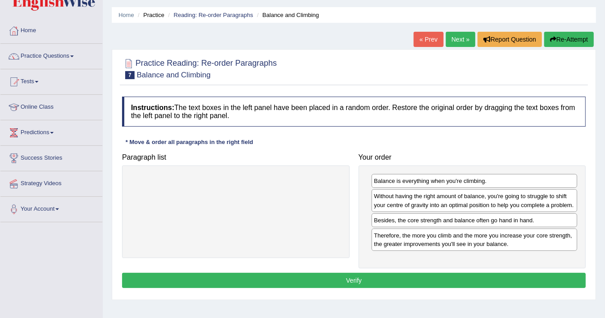
scroll to position [43, 0]
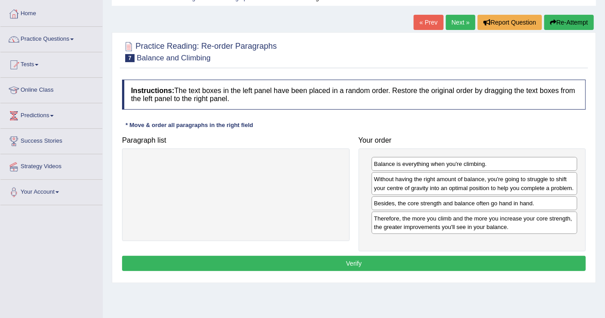
click at [353, 259] on button "Verify" at bounding box center [354, 263] width 464 height 15
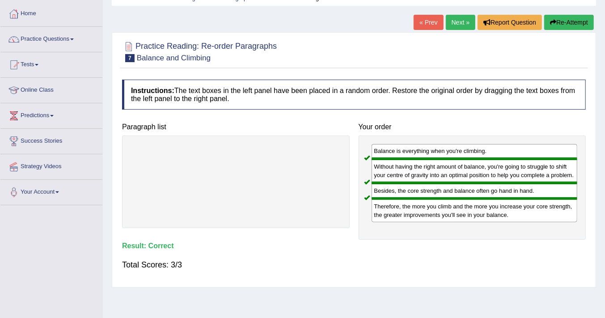
click at [459, 24] on link "Next »" at bounding box center [461, 22] width 30 height 15
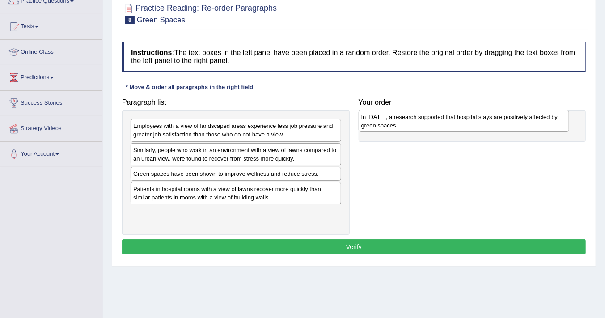
drag, startPoint x: 220, startPoint y: 127, endPoint x: 448, endPoint y: 118, distance: 228.2
click at [448, 118] on div "In [DATE], a research supported that hospital stays are positively affected by …" at bounding box center [464, 121] width 211 height 22
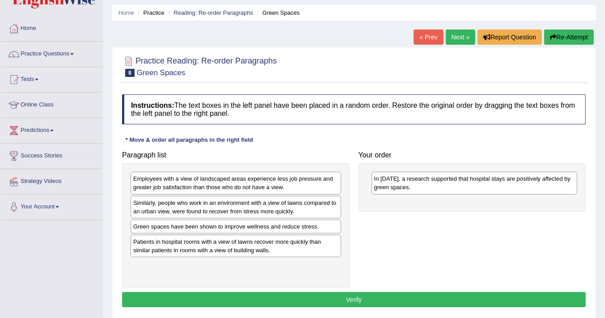
scroll to position [40, 0]
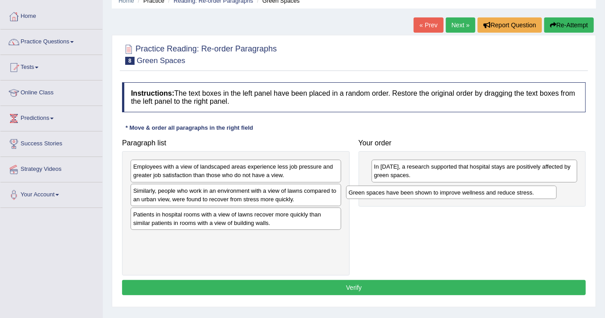
drag, startPoint x: 183, startPoint y: 217, endPoint x: 399, endPoint y: 196, distance: 216.9
click at [399, 196] on div "Green spaces have been shown to improve wellness and reduce stress." at bounding box center [451, 192] width 211 height 13
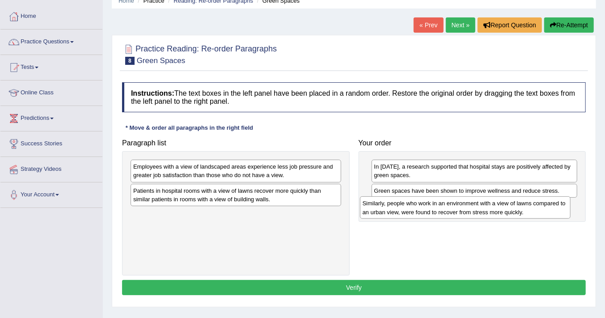
drag, startPoint x: 201, startPoint y: 198, endPoint x: 430, endPoint y: 211, distance: 229.7
click at [430, 211] on div "Similarly, people who work in an environment with a view of lawns compared to a…" at bounding box center [465, 207] width 211 height 22
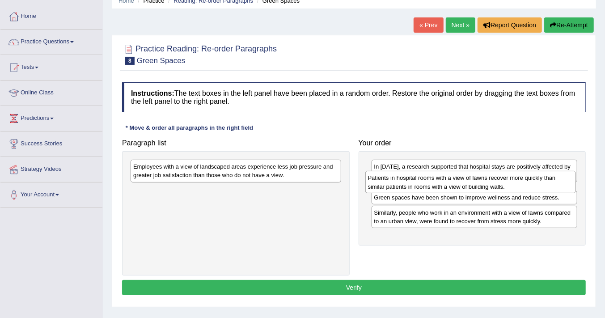
drag, startPoint x: 201, startPoint y: 200, endPoint x: 436, endPoint y: 188, distance: 235.1
click at [436, 188] on div "Patients in hospital rooms with a view of lawns recover more quickly than simil…" at bounding box center [470, 182] width 211 height 22
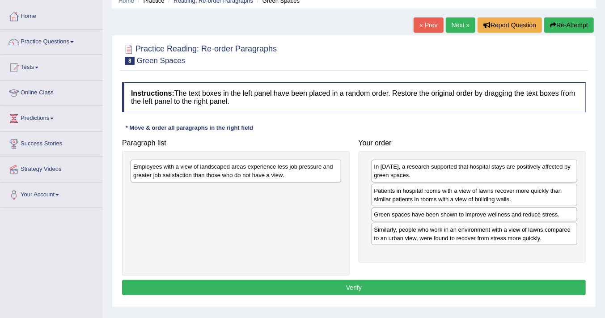
click at [189, 173] on div "Employees with a view of landscaped areas experience less job pressure and grea…" at bounding box center [236, 171] width 211 height 22
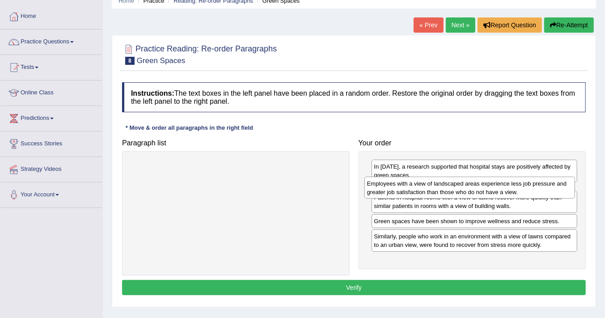
drag, startPoint x: 189, startPoint y: 173, endPoint x: 423, endPoint y: 190, distance: 234.5
click at [423, 190] on div "Employees with a view of landscaped areas experience less job pressure and grea…" at bounding box center [469, 188] width 211 height 22
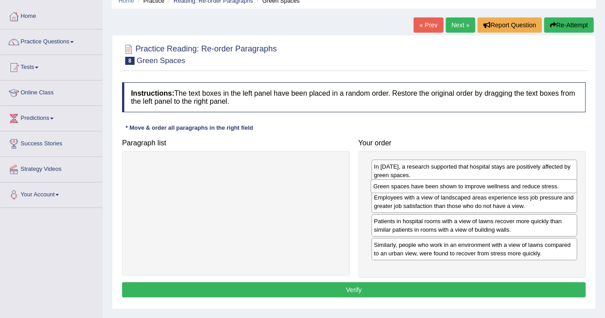
drag, startPoint x: 415, startPoint y: 239, endPoint x: 414, endPoint y: 189, distance: 50.5
click at [414, 189] on div "Green spaces have been shown to improve wellness and reduce stress." at bounding box center [474, 185] width 207 height 13
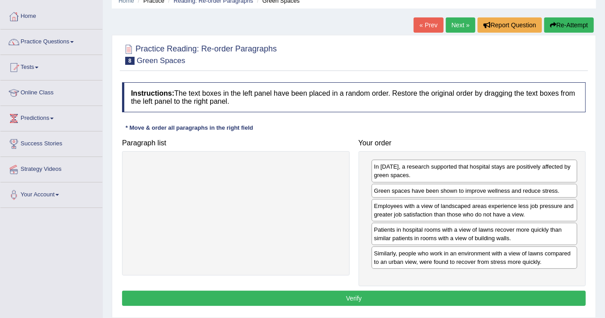
scroll to position [81, 0]
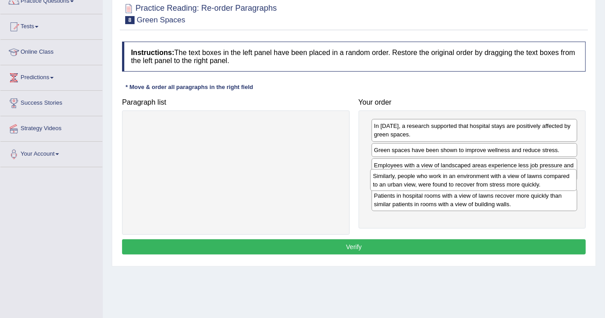
drag, startPoint x: 442, startPoint y: 221, endPoint x: 441, endPoint y: 186, distance: 35.3
click at [441, 186] on div "Similarly, people who work in an environment with a view of lawns compared to a…" at bounding box center [473, 180] width 207 height 22
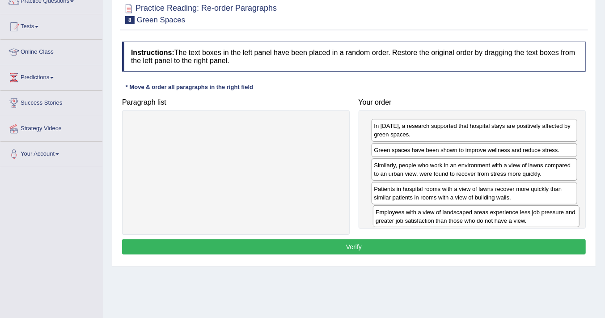
drag, startPoint x: 445, startPoint y: 168, endPoint x: 447, endPoint y: 216, distance: 47.9
click at [447, 216] on div "Employees with a view of landscaped areas experience less job pressure and grea…" at bounding box center [476, 216] width 207 height 22
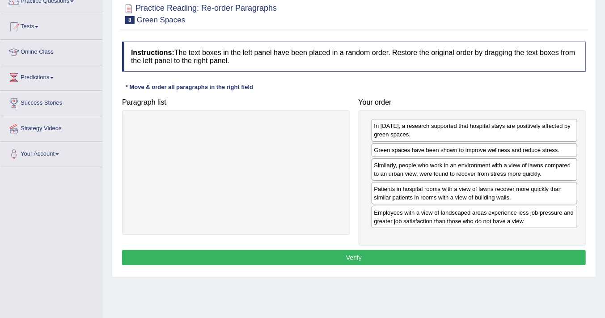
click at [357, 258] on button "Verify" at bounding box center [354, 257] width 464 height 15
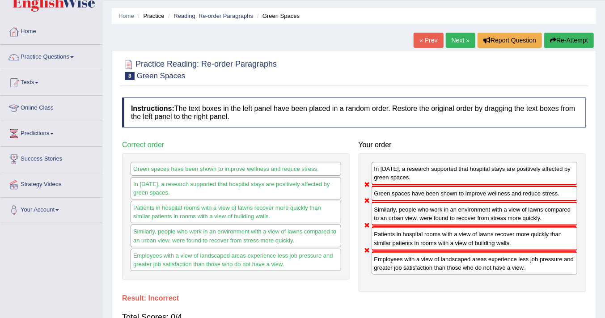
scroll to position [0, 0]
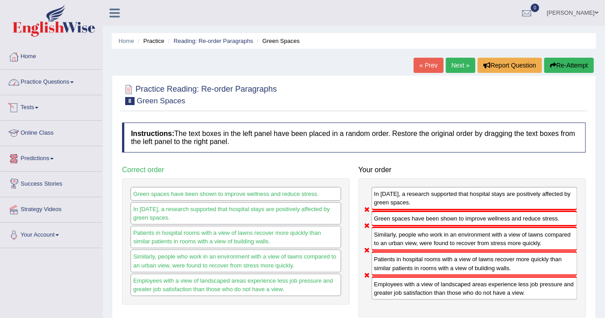
click at [64, 86] on link "Practice Questions" at bounding box center [51, 81] width 102 height 22
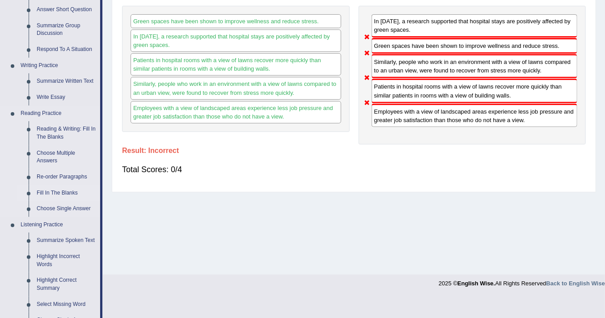
scroll to position [162, 0]
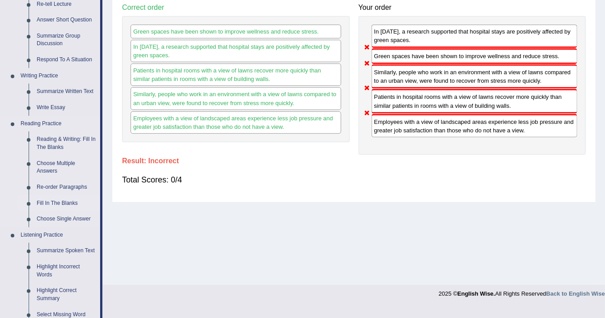
click at [48, 203] on link "Fill In The Blanks" at bounding box center [67, 203] width 68 height 16
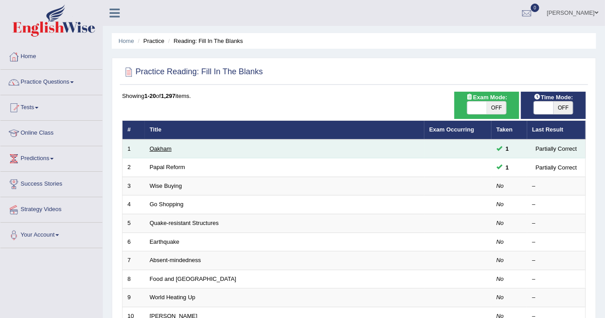
click at [164, 145] on link "Oakham" at bounding box center [161, 148] width 22 height 7
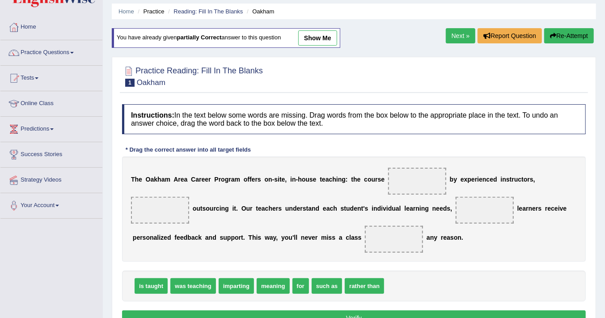
scroll to position [40, 0]
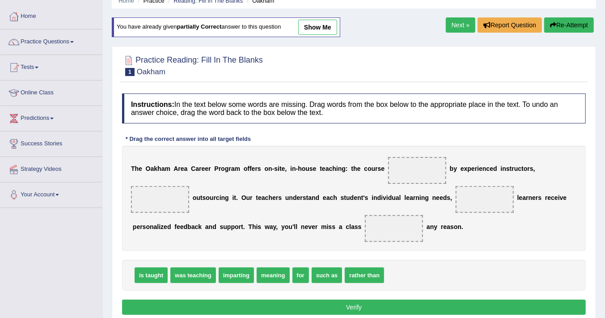
click at [452, 30] on link "Next »" at bounding box center [461, 24] width 30 height 15
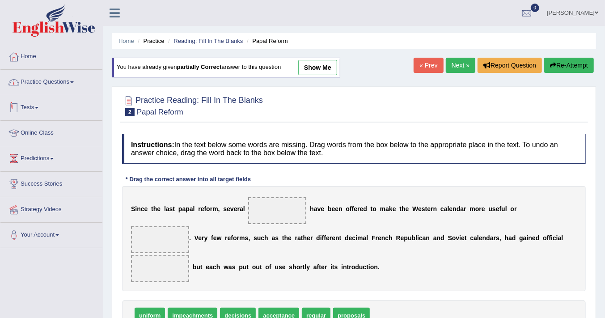
click at [59, 77] on link "Practice Questions" at bounding box center [51, 81] width 102 height 22
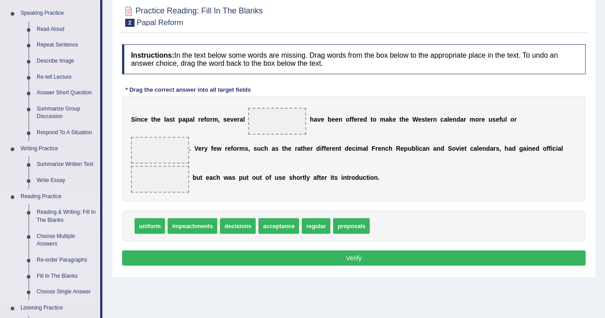
scroll to position [162, 0]
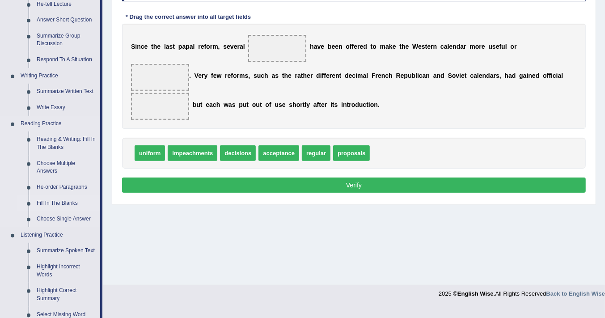
click at [69, 201] on link "Fill In The Blanks" at bounding box center [67, 203] width 68 height 16
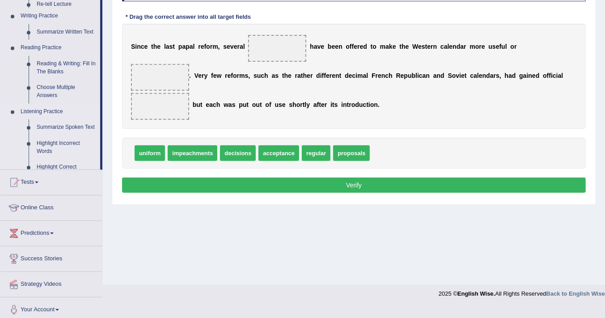
scroll to position [152, 0]
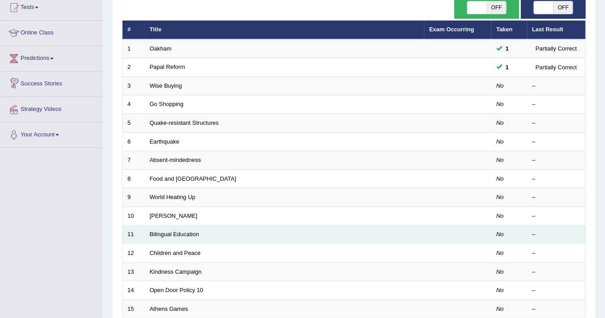
scroll to position [122, 0]
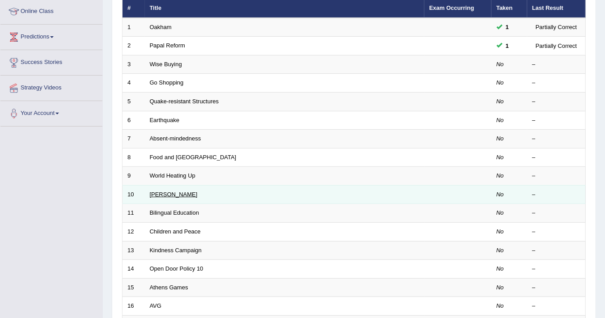
click at [150, 191] on link "[PERSON_NAME]" at bounding box center [174, 194] width 48 height 7
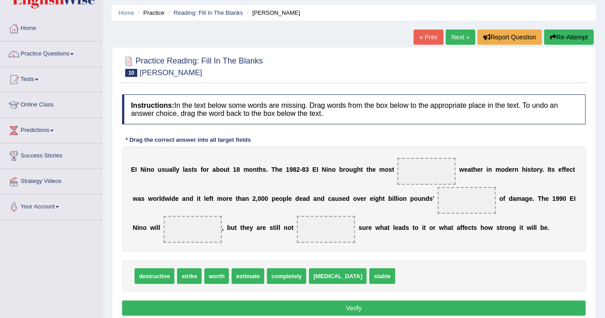
scroll to position [40, 0]
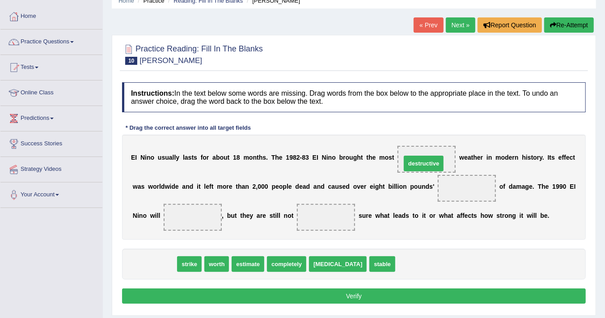
drag, startPoint x: 144, startPoint y: 264, endPoint x: 415, endPoint y: 161, distance: 291.0
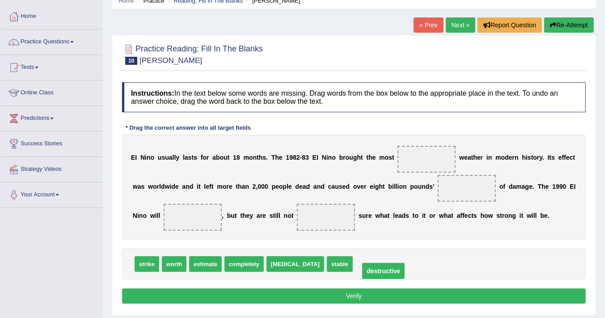
drag, startPoint x: 429, startPoint y: 158, endPoint x: 385, endPoint y: 269, distance: 119.5
drag, startPoint x: 348, startPoint y: 263, endPoint x: 414, endPoint y: 158, distance: 124.2
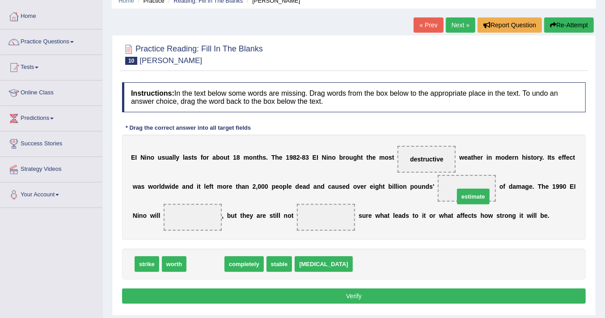
drag, startPoint x: 200, startPoint y: 265, endPoint x: 468, endPoint y: 197, distance: 276.3
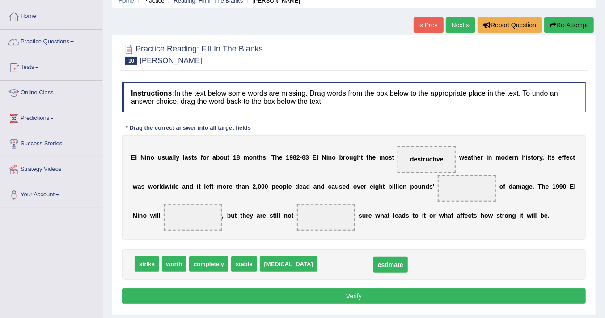
drag, startPoint x: 469, startPoint y: 187, endPoint x: 373, endPoint y: 266, distance: 124.5
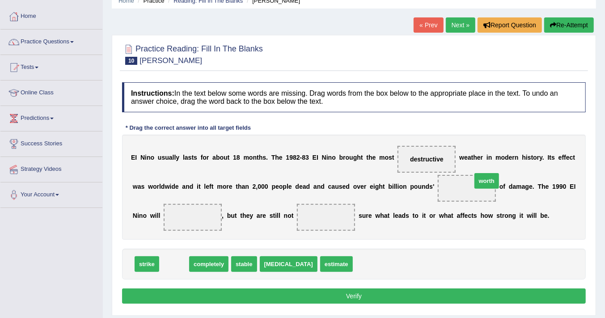
drag, startPoint x: 168, startPoint y: 266, endPoint x: 481, endPoint y: 182, distance: 323.4
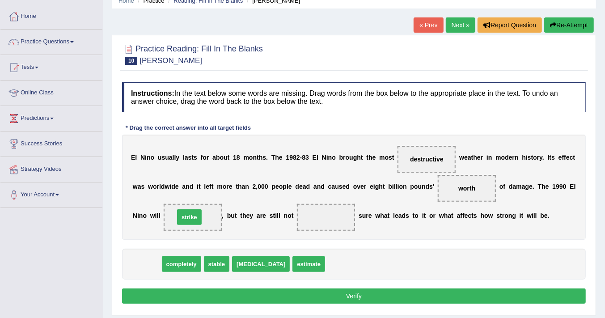
drag, startPoint x: 142, startPoint y: 262, endPoint x: 185, endPoint y: 216, distance: 63.3
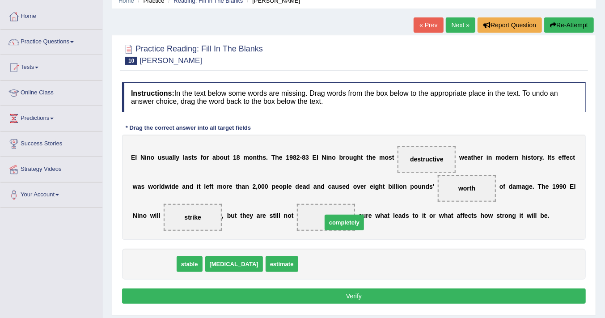
drag, startPoint x: 148, startPoint y: 265, endPoint x: 337, endPoint y: 223, distance: 193.7
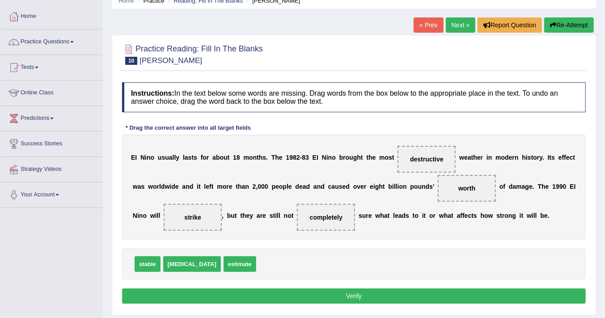
click at [383, 296] on button "Verify" at bounding box center [354, 295] width 464 height 15
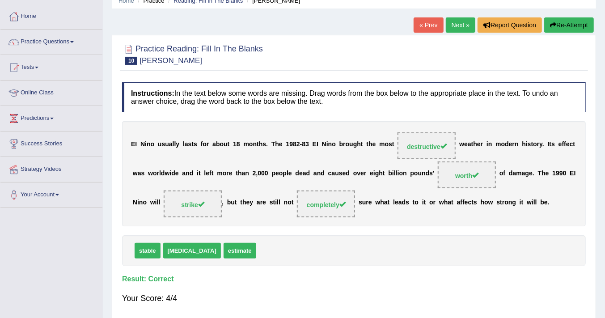
click at [457, 25] on link "Next »" at bounding box center [461, 24] width 30 height 15
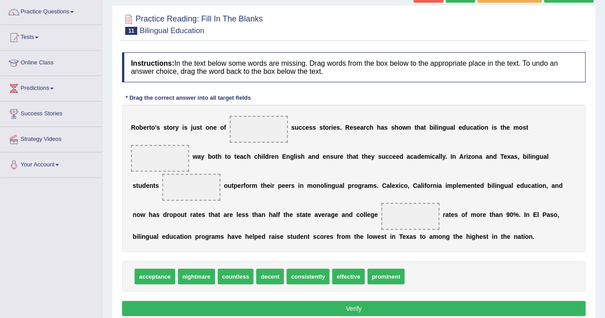
scroll to position [81, 0]
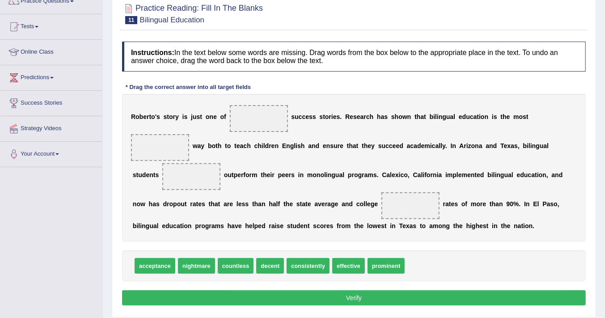
click at [344, 265] on span "effective" at bounding box center [348, 266] width 33 height 16
drag, startPoint x: 353, startPoint y: 266, endPoint x: 157, endPoint y: 152, distance: 227.1
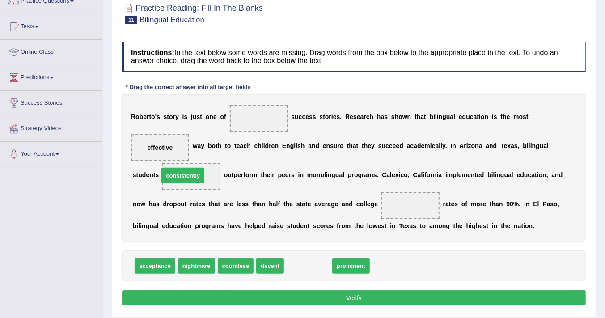
drag, startPoint x: 305, startPoint y: 264, endPoint x: 180, endPoint y: 174, distance: 154.4
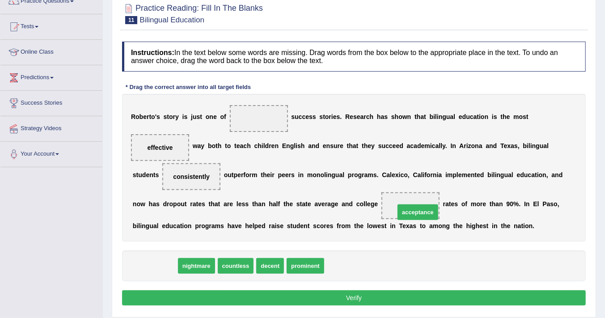
drag, startPoint x: 158, startPoint y: 265, endPoint x: 421, endPoint y: 211, distance: 268.4
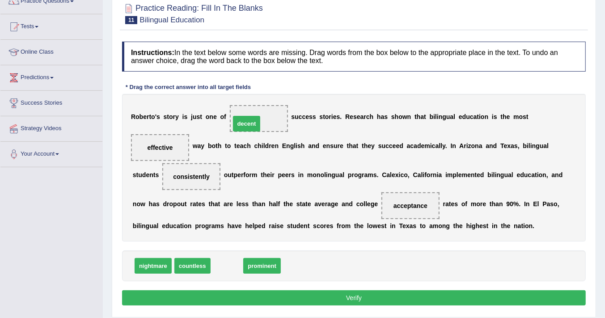
drag, startPoint x: 232, startPoint y: 268, endPoint x: 252, endPoint y: 124, distance: 145.4
click at [350, 296] on button "Verify" at bounding box center [354, 297] width 464 height 15
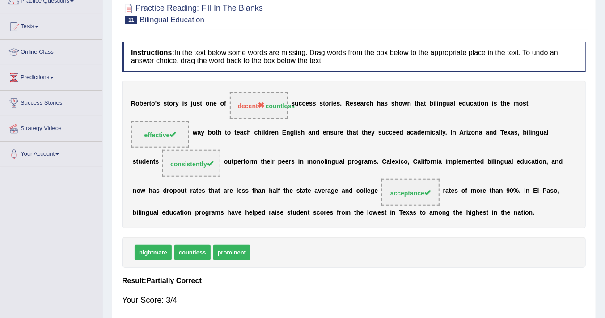
scroll to position [0, 0]
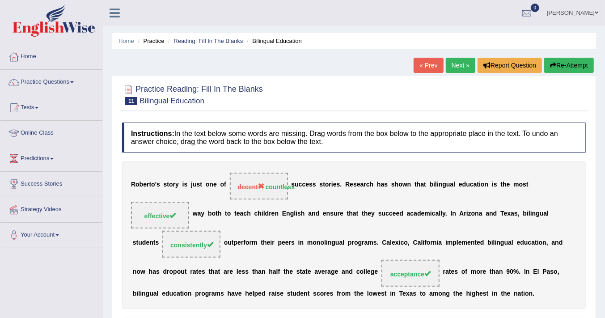
click at [459, 63] on link "Next »" at bounding box center [461, 65] width 30 height 15
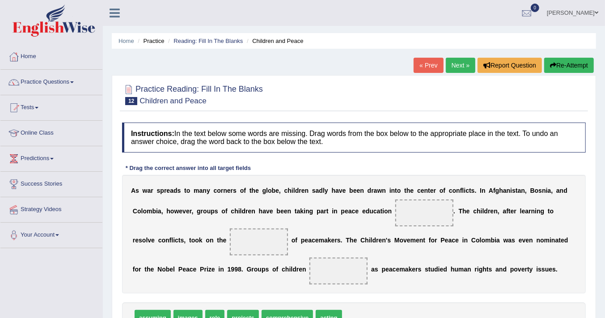
scroll to position [81, 0]
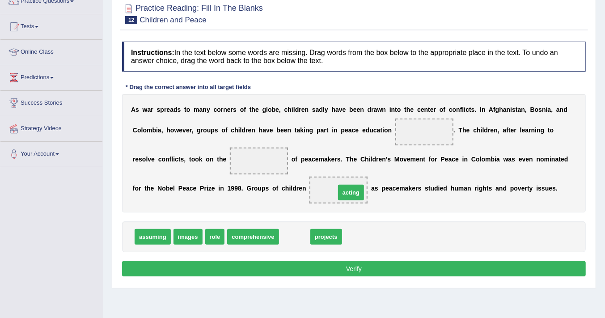
drag, startPoint x: 295, startPoint y: 237, endPoint x: 351, endPoint y: 194, distance: 71.4
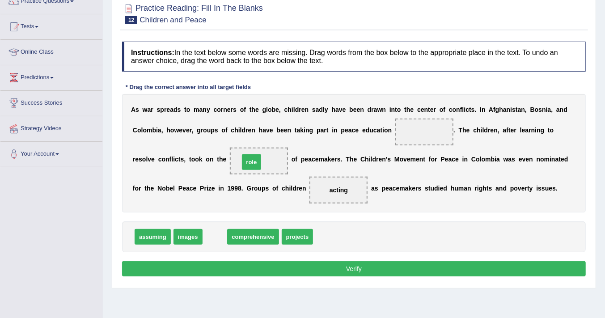
drag, startPoint x: 211, startPoint y: 237, endPoint x: 248, endPoint y: 163, distance: 82.8
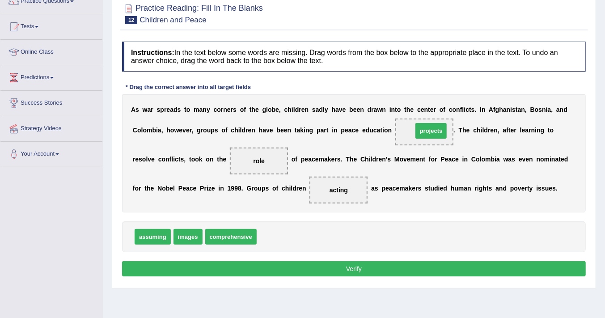
drag, startPoint x: 278, startPoint y: 237, endPoint x: 434, endPoint y: 131, distance: 188.6
click at [358, 265] on button "Verify" at bounding box center [354, 268] width 464 height 15
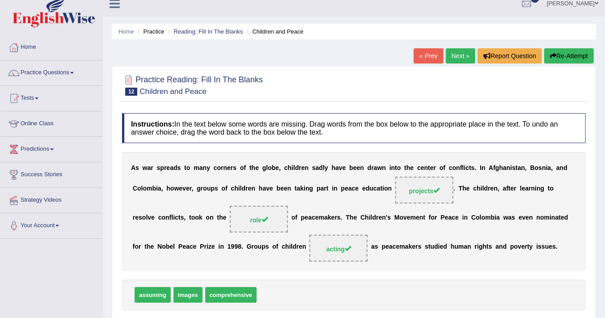
scroll to position [0, 0]
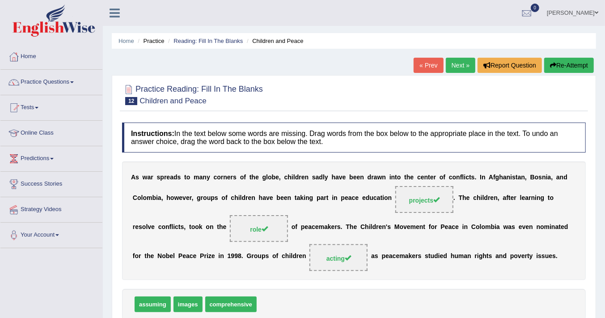
click at [456, 63] on link "Next »" at bounding box center [461, 65] width 30 height 15
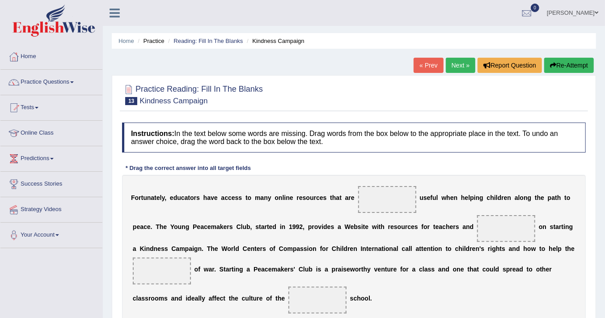
click at [455, 67] on link "Next »" at bounding box center [461, 65] width 30 height 15
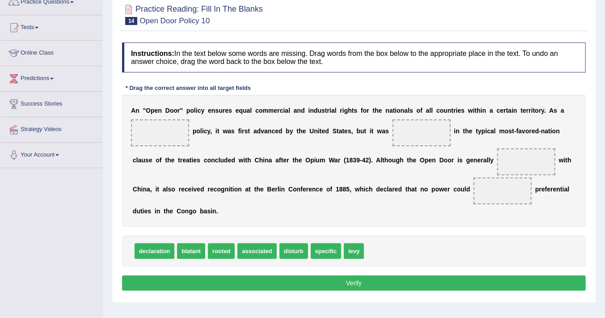
scroll to position [81, 0]
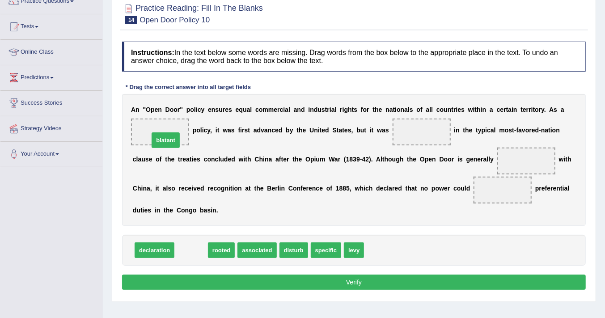
drag, startPoint x: 191, startPoint y: 250, endPoint x: 165, endPoint y: 140, distance: 112.9
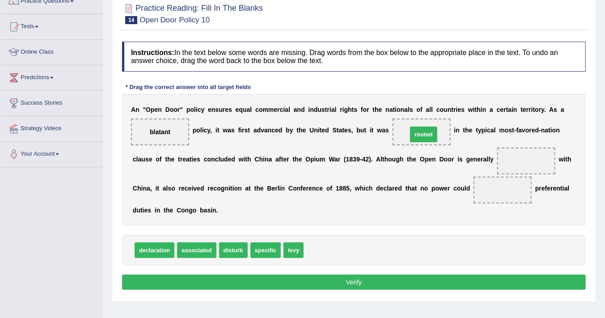
drag, startPoint x: 317, startPoint y: 249, endPoint x: 421, endPoint y: 133, distance: 155.5
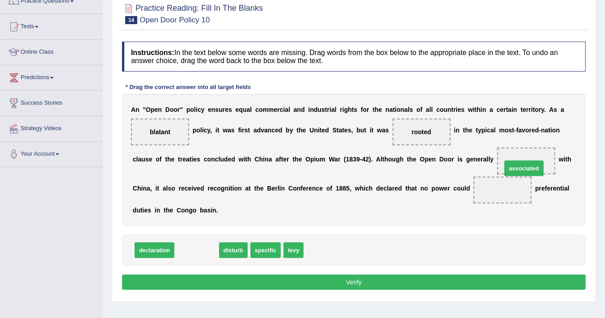
drag, startPoint x: 190, startPoint y: 247, endPoint x: 518, endPoint y: 166, distance: 337.3
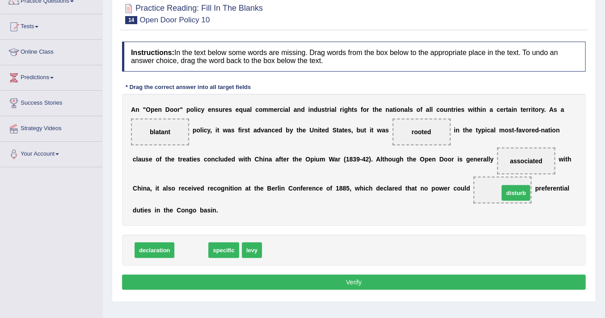
drag, startPoint x: 187, startPoint y: 250, endPoint x: 512, endPoint y: 194, distance: 329.5
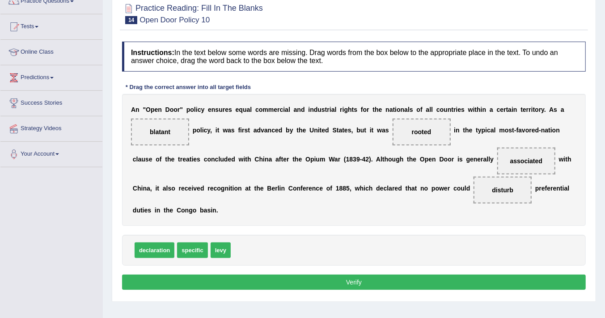
click at [367, 283] on button "Verify" at bounding box center [354, 282] width 464 height 15
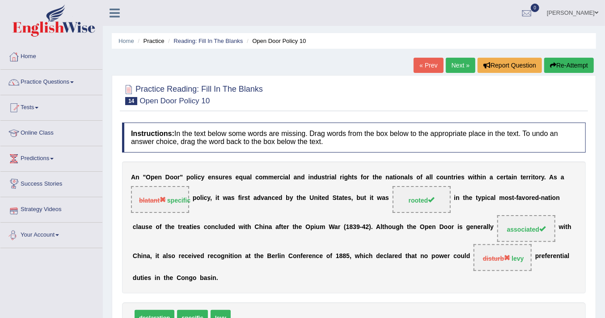
scroll to position [40, 0]
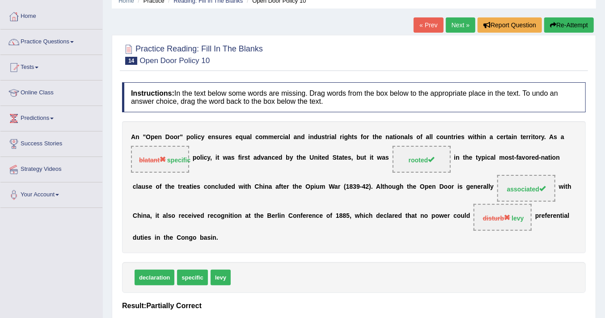
click at [458, 21] on link "Next »" at bounding box center [461, 24] width 30 height 15
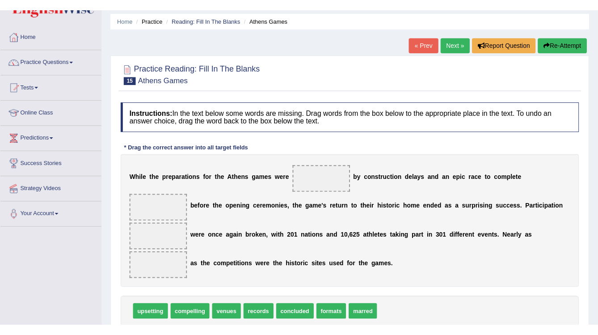
scroll to position [40, 0]
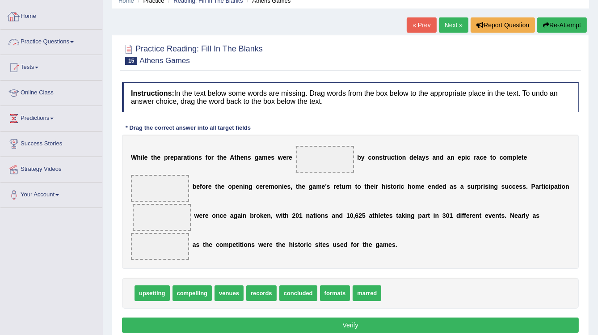
click at [53, 40] on link "Practice Questions" at bounding box center [51, 41] width 102 height 22
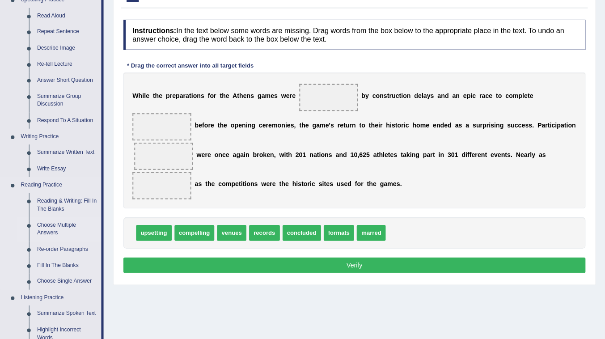
scroll to position [122, 0]
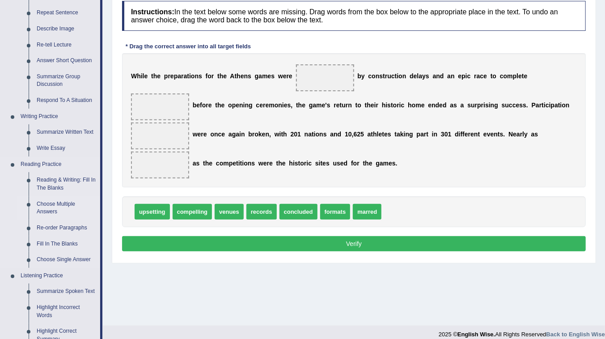
click at [63, 203] on link "Choose Multiple Answers" at bounding box center [67, 208] width 68 height 24
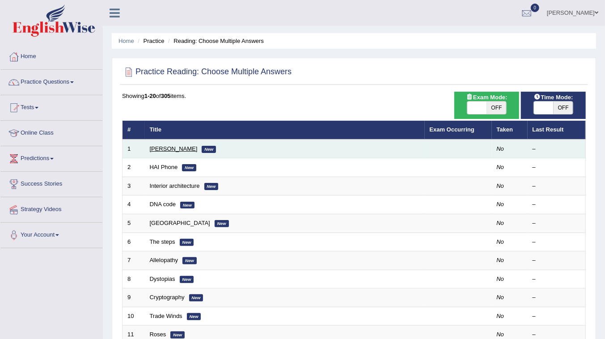
click at [162, 150] on link "[PERSON_NAME]" at bounding box center [174, 148] width 48 height 7
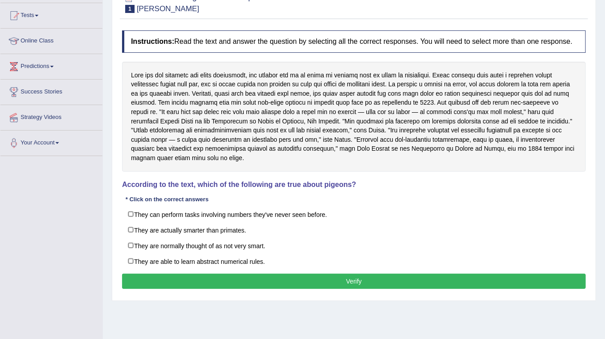
scroll to position [49, 0]
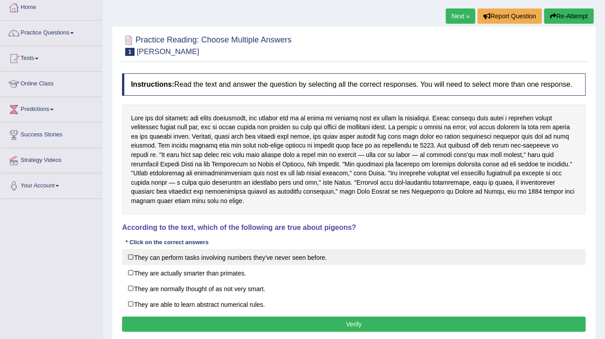
click at [235, 259] on label "They can perform tasks involving numbers they've never seen before." at bounding box center [354, 257] width 464 height 16
checkbox input "true"
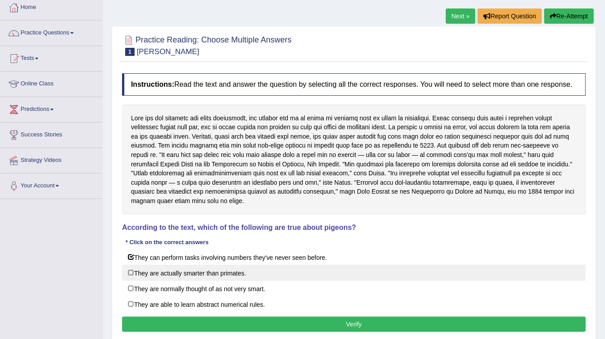
click at [168, 272] on label "They are actually smarter than primates." at bounding box center [354, 273] width 464 height 16
checkbox input "true"
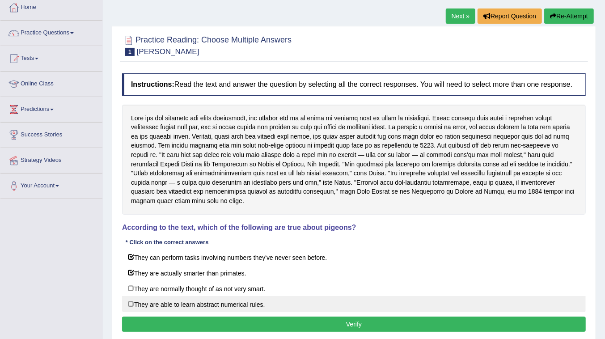
click at [186, 303] on label "They are able to learn abstract numerical rules." at bounding box center [354, 304] width 464 height 16
checkbox input "true"
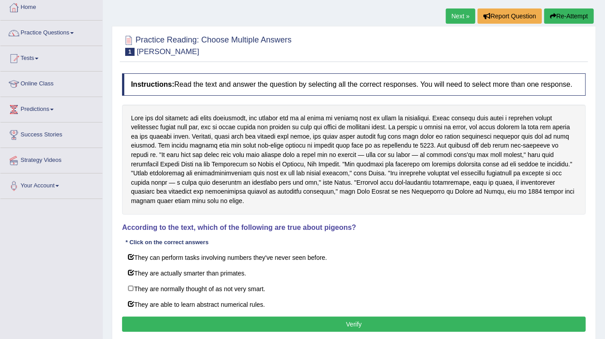
click at [225, 322] on button "Verify" at bounding box center [354, 324] width 464 height 15
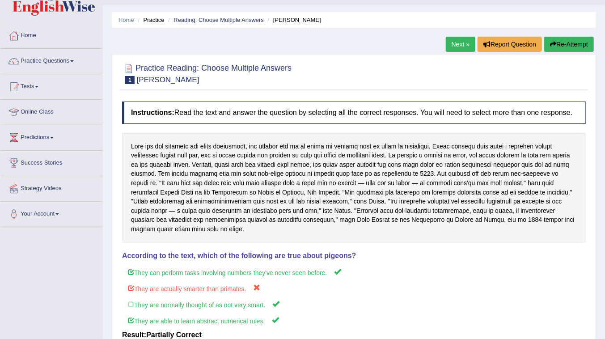
scroll to position [8, 0]
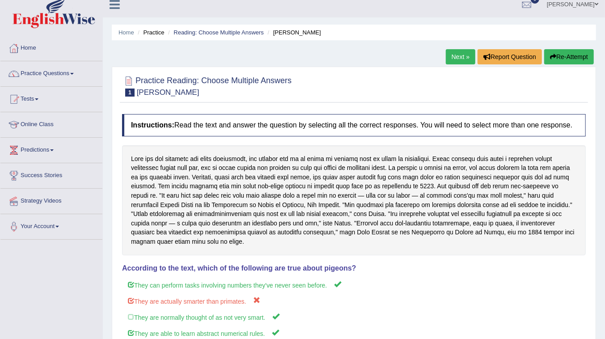
click at [456, 56] on link "Next »" at bounding box center [461, 56] width 30 height 15
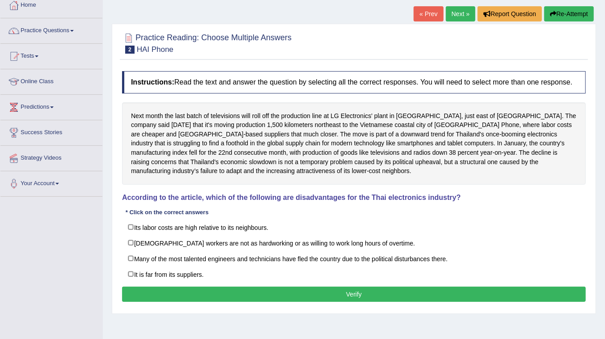
scroll to position [40, 0]
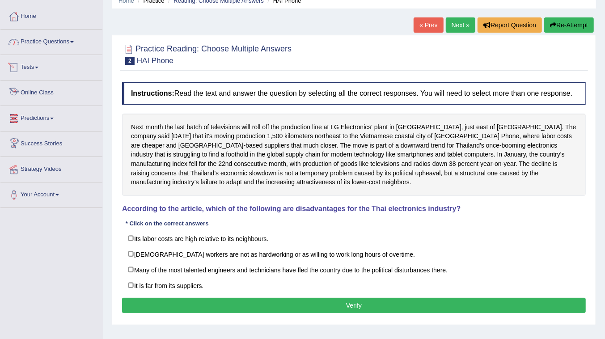
click at [64, 38] on link "Practice Questions" at bounding box center [51, 41] width 102 height 22
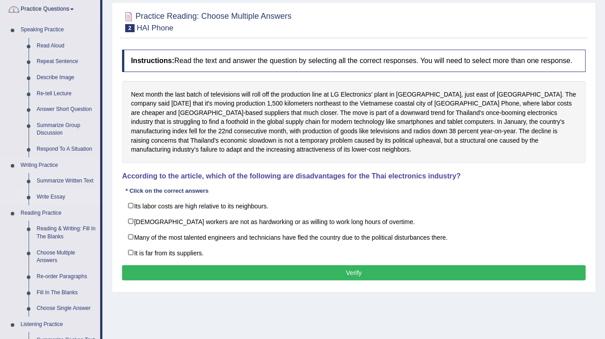
scroll to position [122, 0]
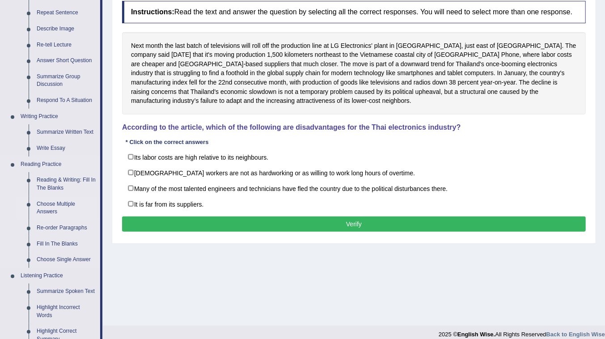
click at [56, 207] on link "Choose Multiple Answers" at bounding box center [67, 208] width 68 height 24
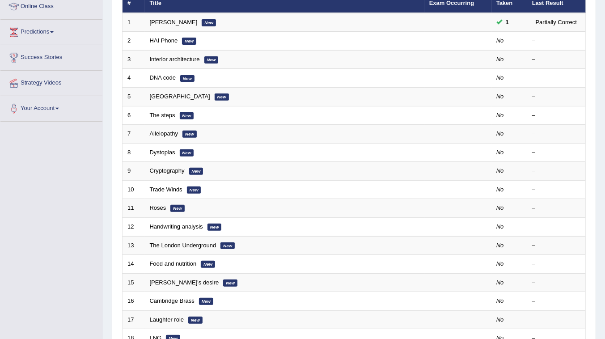
scroll to position [162, 0]
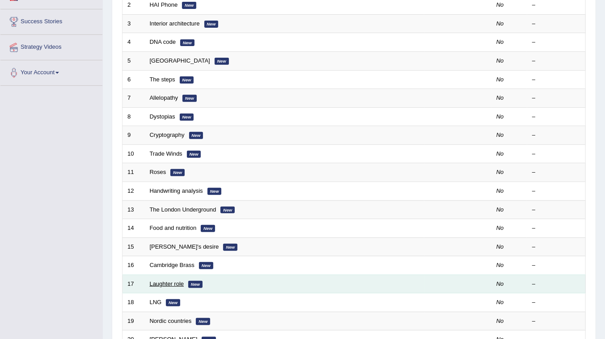
click at [162, 280] on link "Laughter role" at bounding box center [167, 283] width 34 height 7
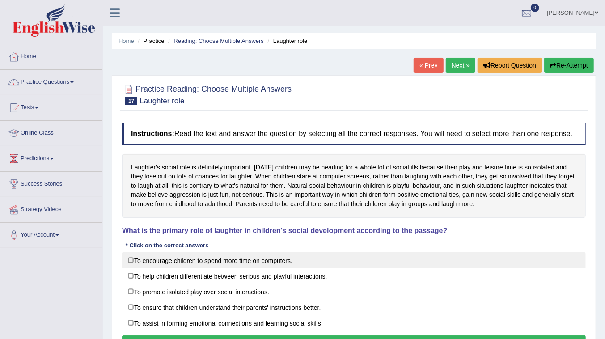
scroll to position [40, 0]
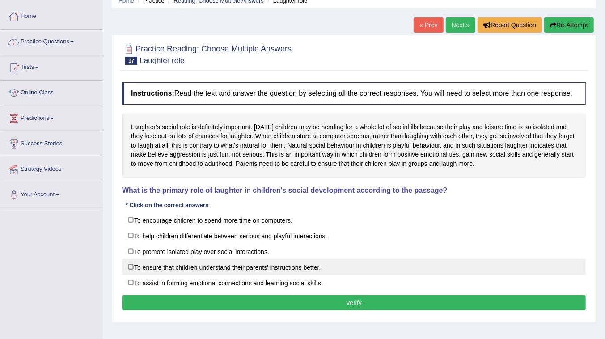
click at [195, 263] on label "To ensure that children understand their parents' instructions better." at bounding box center [354, 267] width 464 height 16
checkbox input "true"
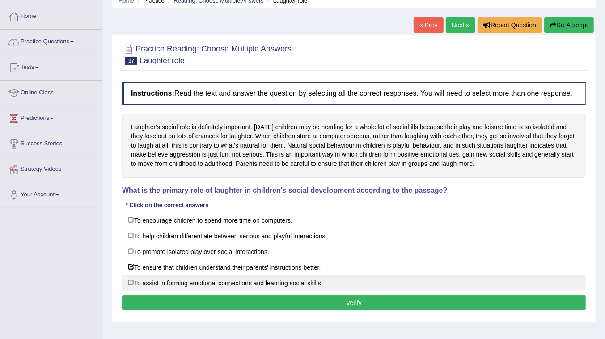
click at [163, 281] on label "To assist in forming emotional connections and learning social skills." at bounding box center [354, 283] width 464 height 16
checkbox input "true"
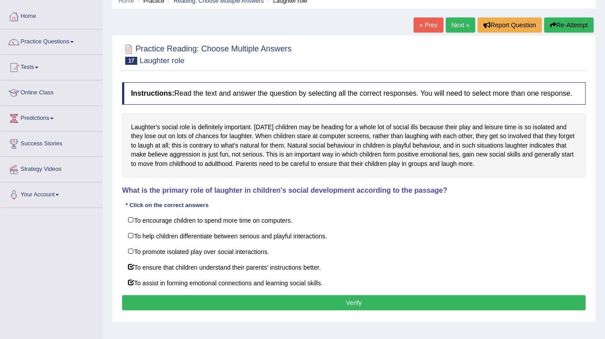
click at [323, 296] on button "Verify" at bounding box center [354, 302] width 464 height 15
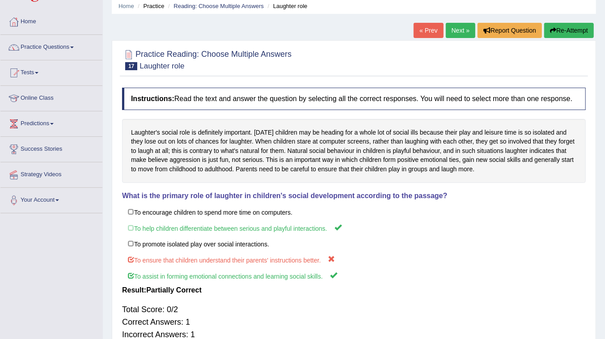
scroll to position [0, 0]
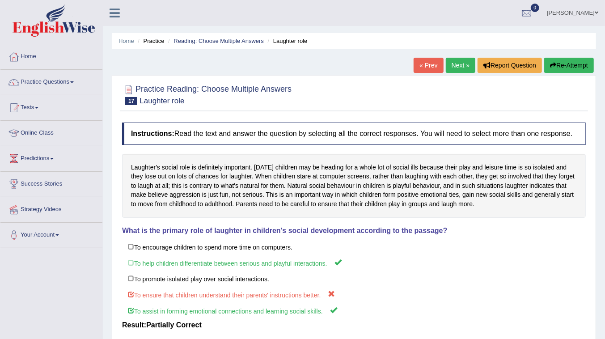
click at [463, 66] on link "Next »" at bounding box center [461, 65] width 30 height 15
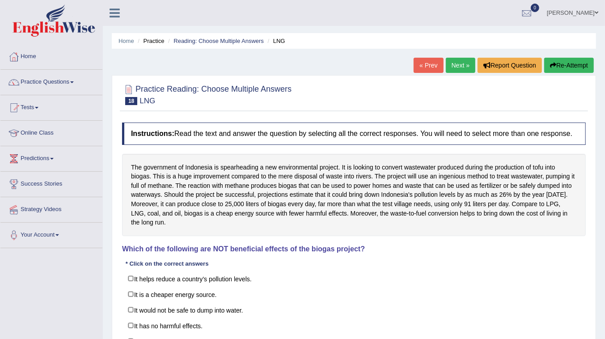
scroll to position [40, 0]
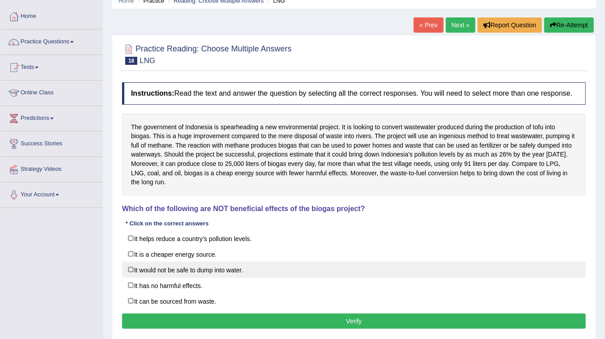
click at [159, 271] on label "It would not be safe to dump into water." at bounding box center [354, 270] width 464 height 16
checkbox input "true"
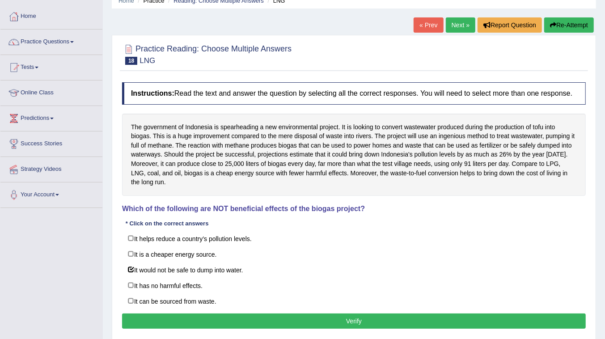
click at [402, 314] on button "Verify" at bounding box center [354, 320] width 464 height 15
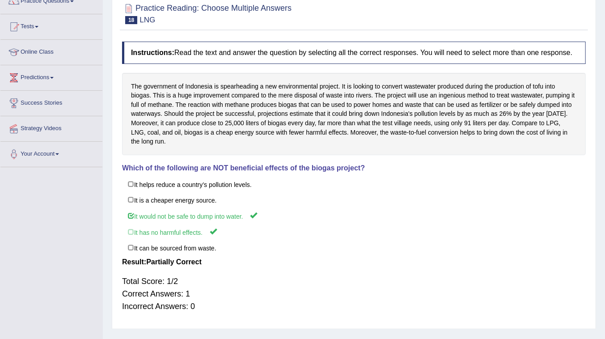
scroll to position [0, 0]
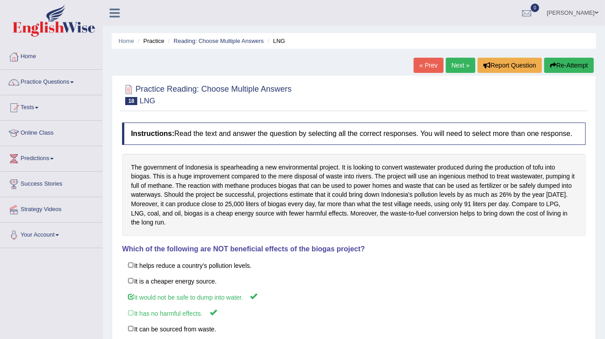
click at [459, 63] on link "Next »" at bounding box center [461, 65] width 30 height 15
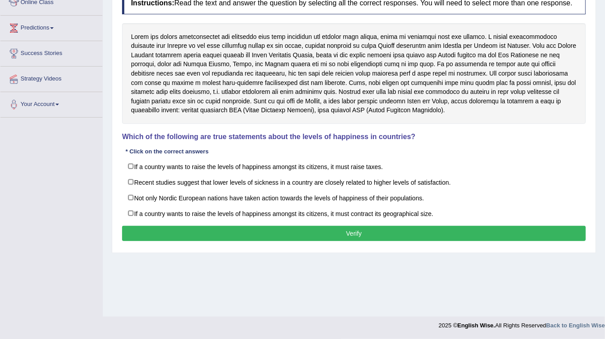
scroll to position [90, 0]
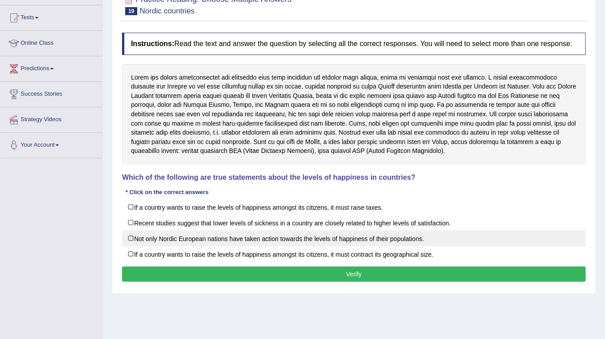
click at [191, 233] on label "Not only Nordic European nations have taken action towards the levels of happin…" at bounding box center [354, 238] width 464 height 16
checkbox input "true"
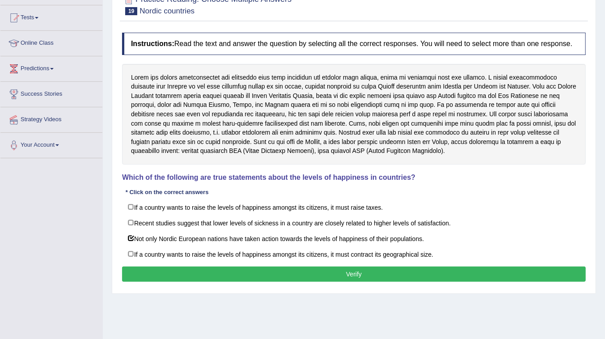
click at [350, 272] on button "Verify" at bounding box center [354, 273] width 464 height 15
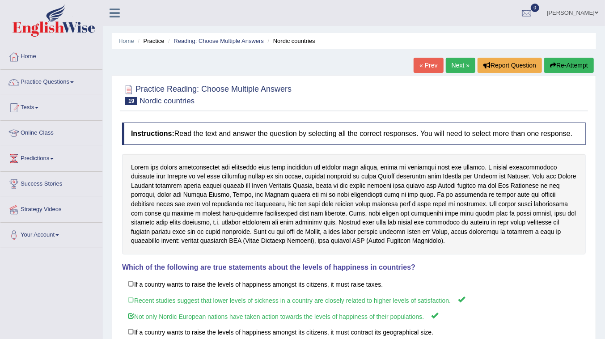
scroll to position [0, 0]
click at [463, 61] on link "Next »" at bounding box center [461, 65] width 30 height 15
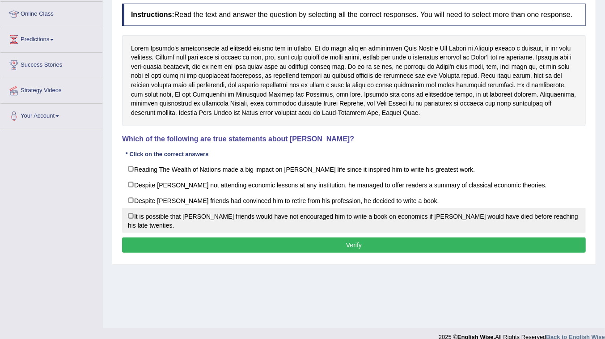
scroll to position [122, 0]
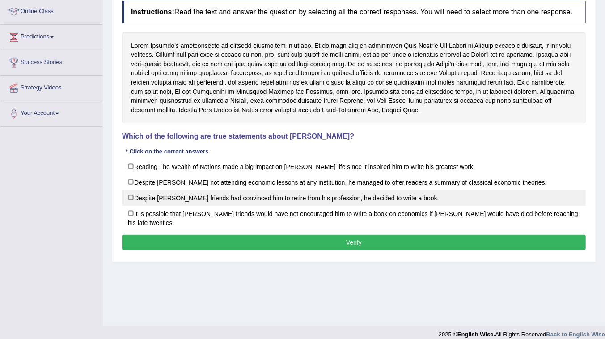
click at [175, 192] on label "Despite David Ricardo’s friends had convinced him to retire from his profession…" at bounding box center [354, 198] width 464 height 16
checkbox input "true"
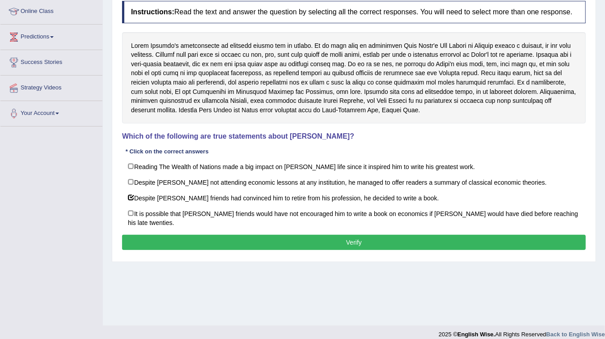
click at [357, 241] on button "Verify" at bounding box center [354, 242] width 464 height 15
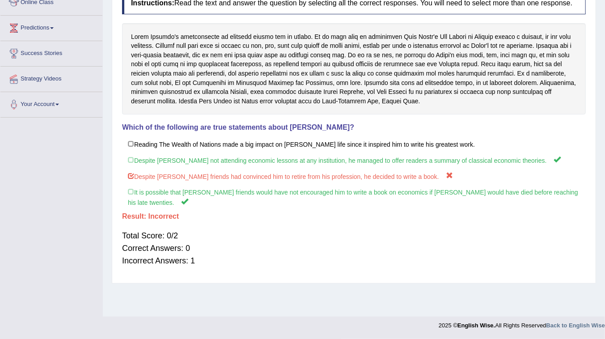
scroll to position [8, 0]
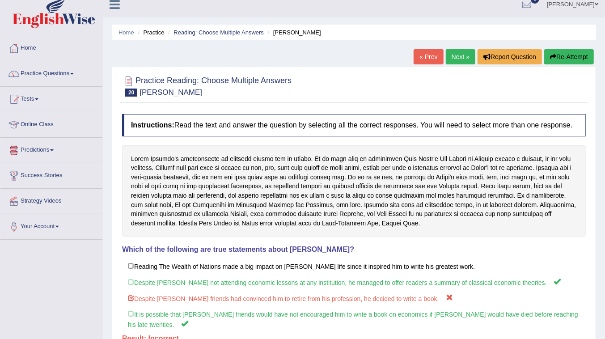
click at [46, 126] on link "Online Class" at bounding box center [51, 123] width 102 height 22
